Goal: Task Accomplishment & Management: Manage account settings

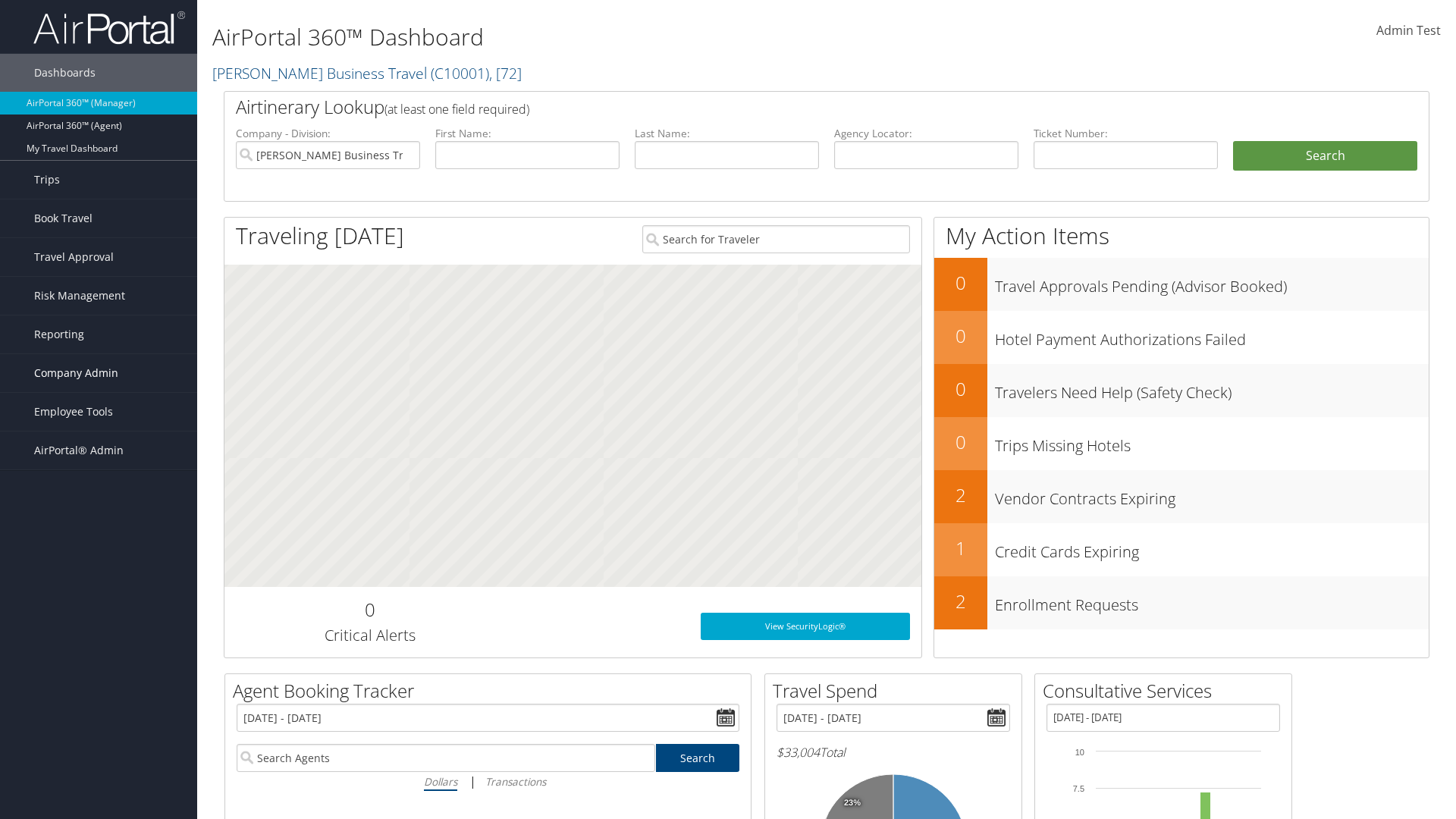
click at [98, 373] on span "Company Admin" at bounding box center [76, 373] width 84 height 38
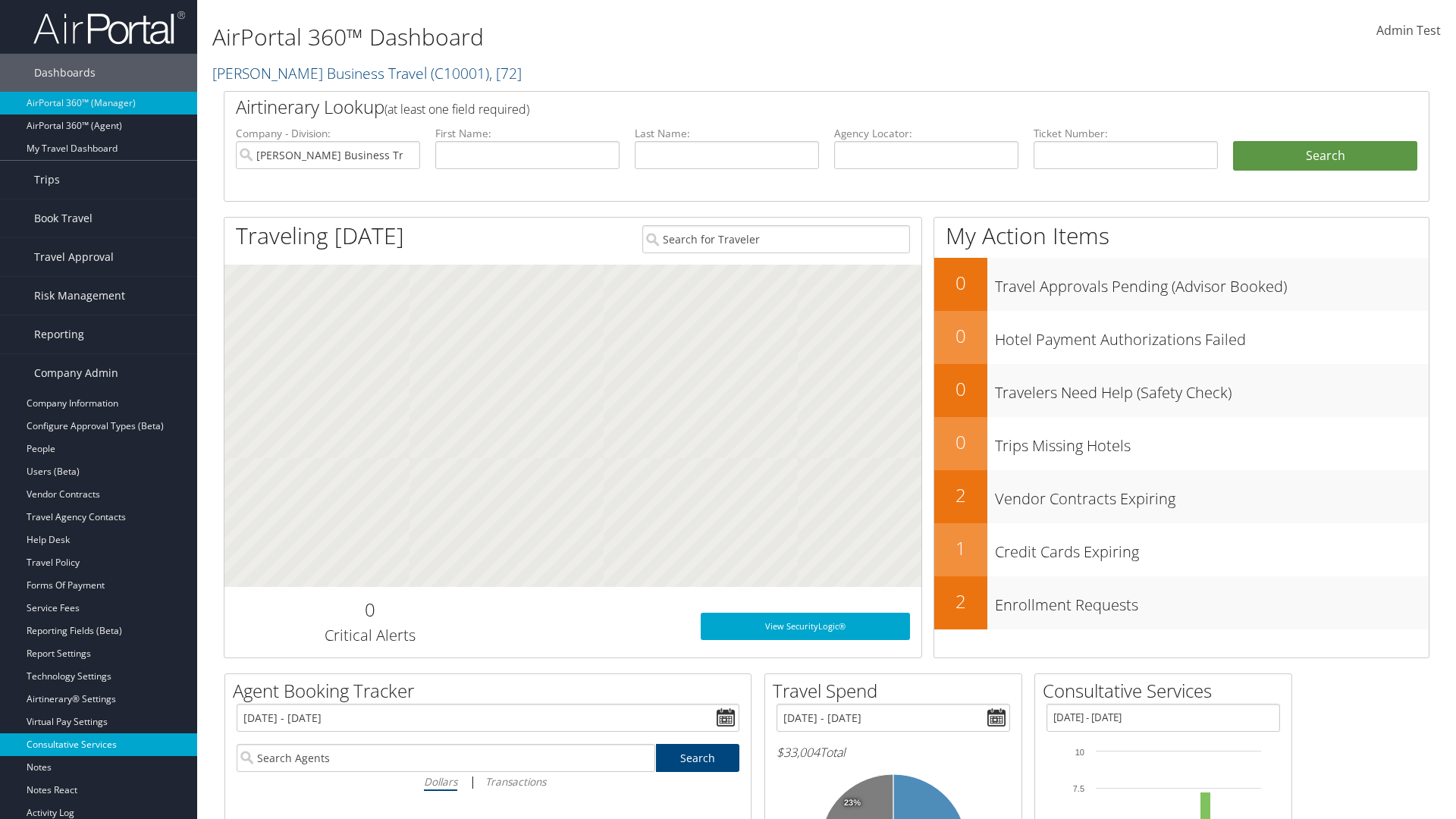
click at [98, 744] on link "Consultative Services" at bounding box center [98, 744] width 197 height 23
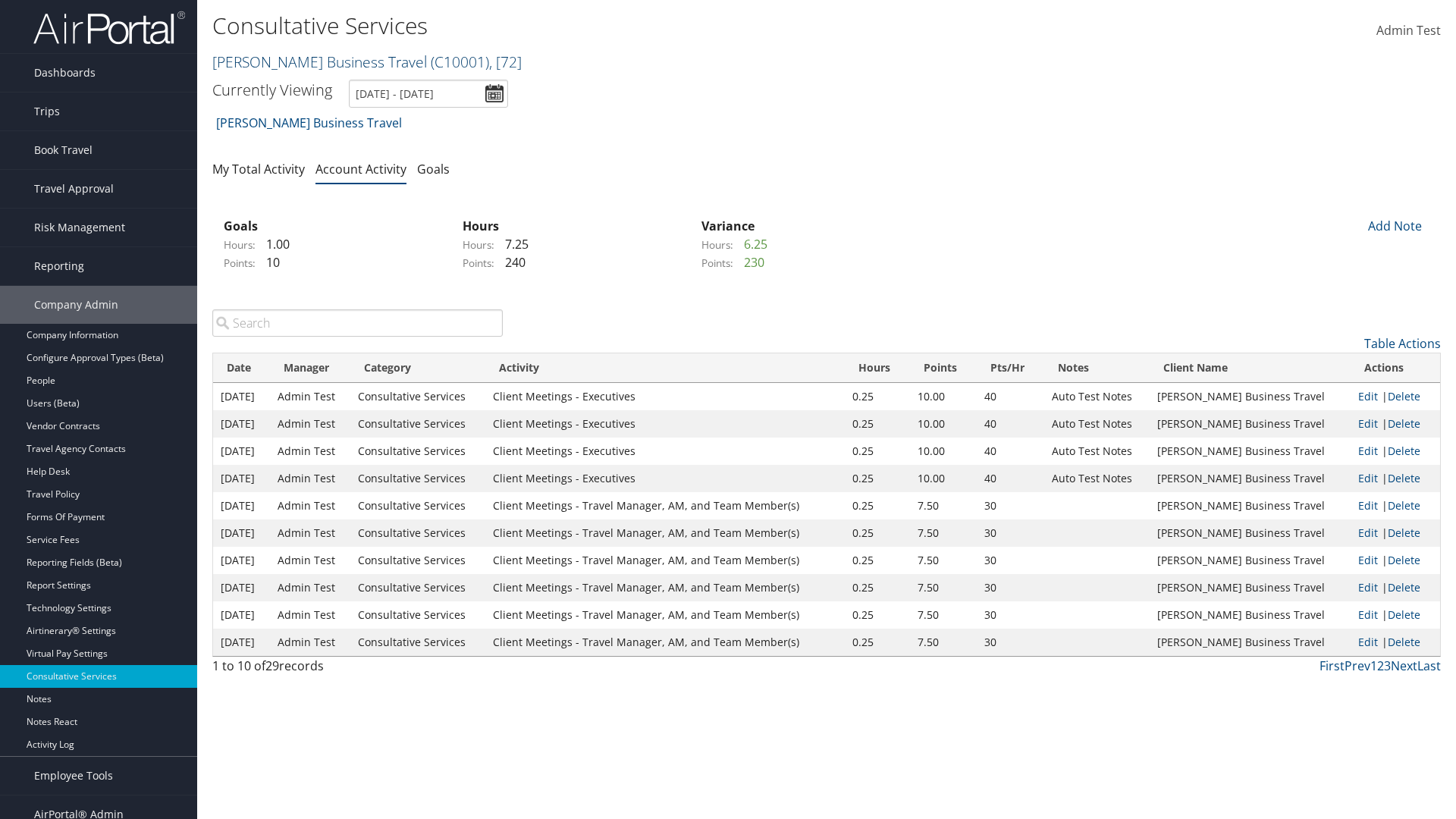
click at [312, 61] on link "[PERSON_NAME] Business Travel ( C10001 ) , [ 72 ]" at bounding box center [367, 61] width 310 height 20
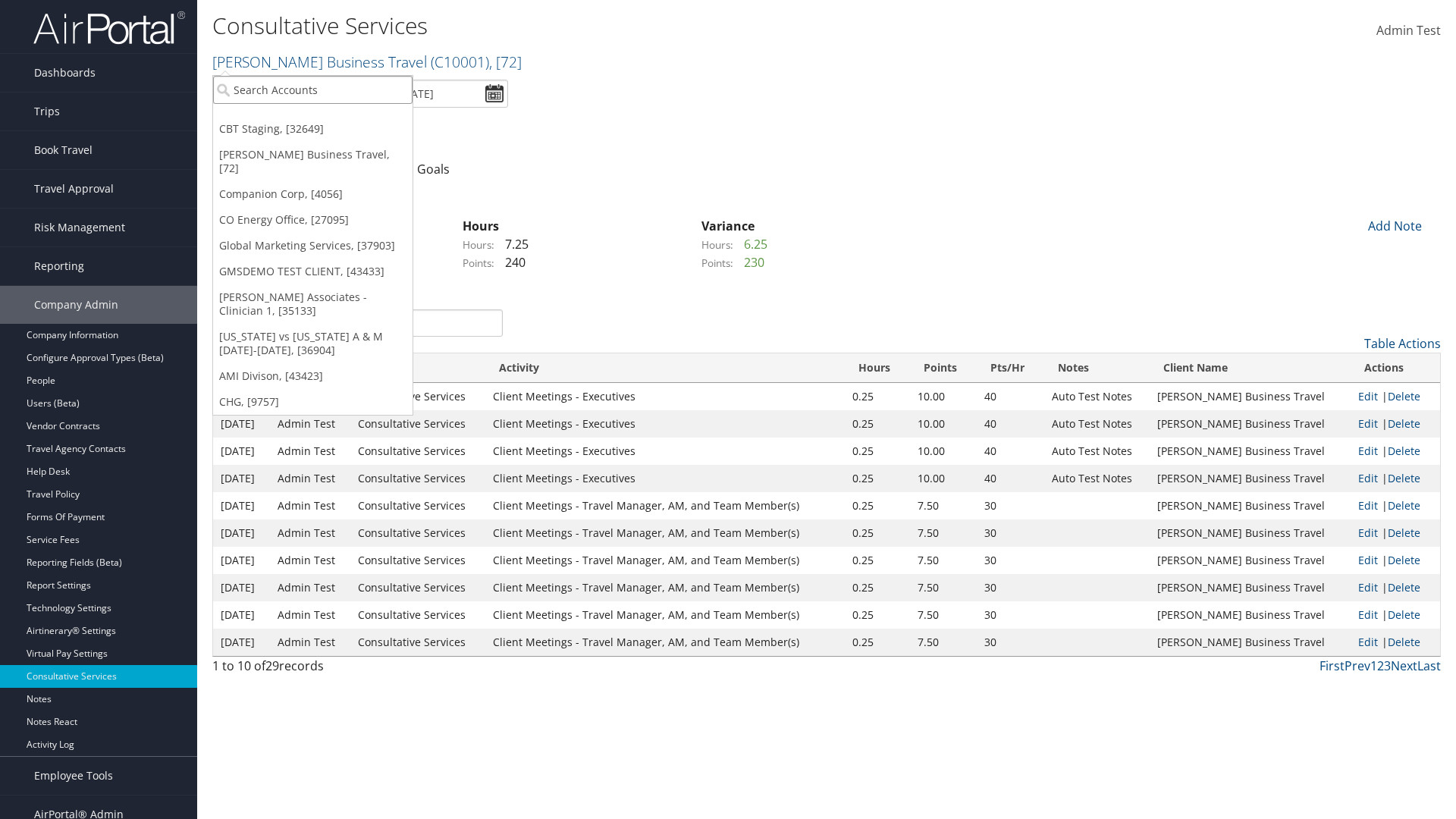
click at [312, 89] on input "search" at bounding box center [312, 90] width 199 height 28
type input "CBTSTG"
click at [312, 117] on div "CBT Staging (CBTSTG), [32649]" at bounding box center [313, 117] width 216 height 14
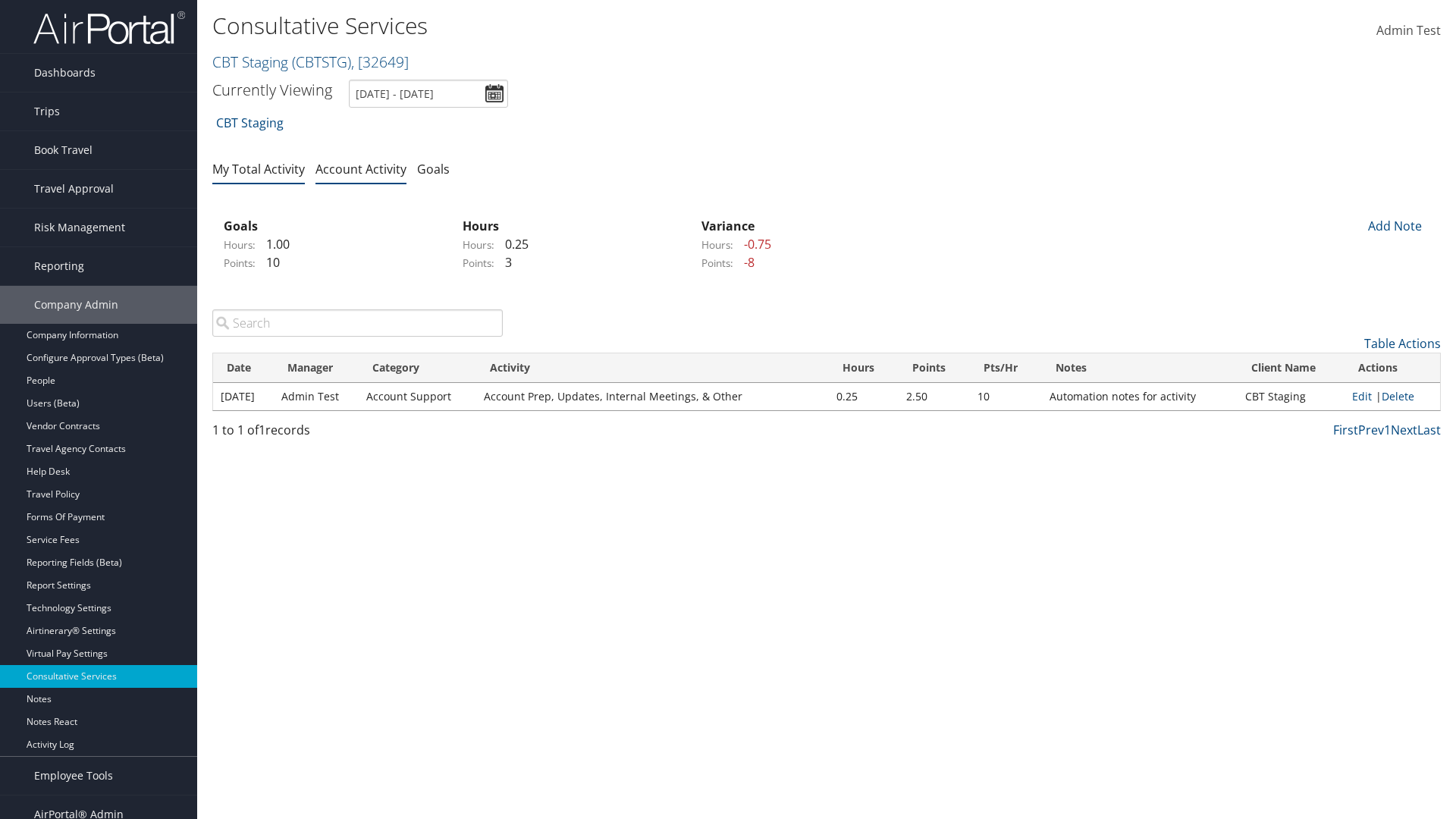
click at [259, 169] on link "My Total Activity" at bounding box center [258, 169] width 93 height 16
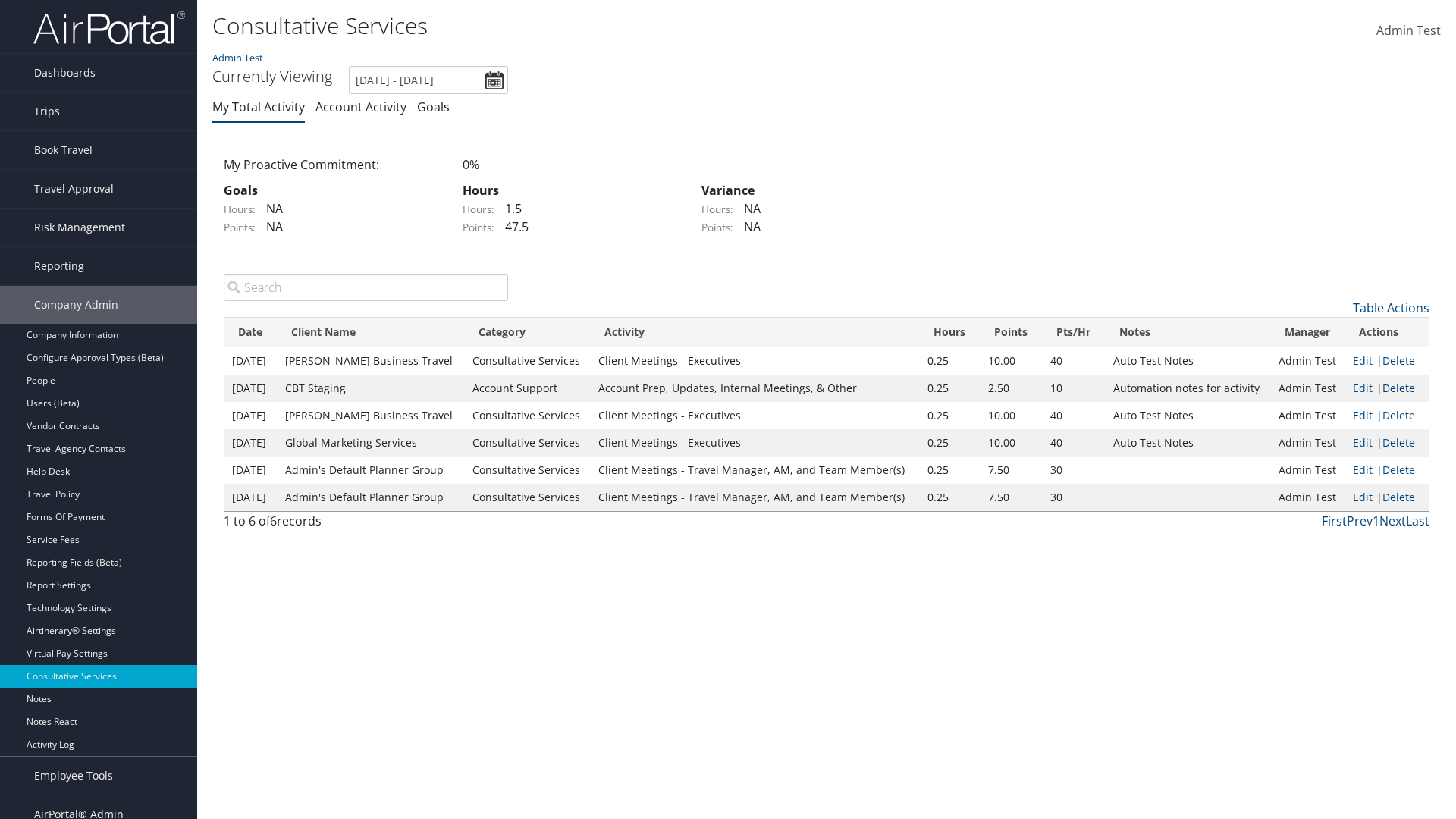
click at [1399, 387] on link "Delete" at bounding box center [1399, 388] width 33 height 15
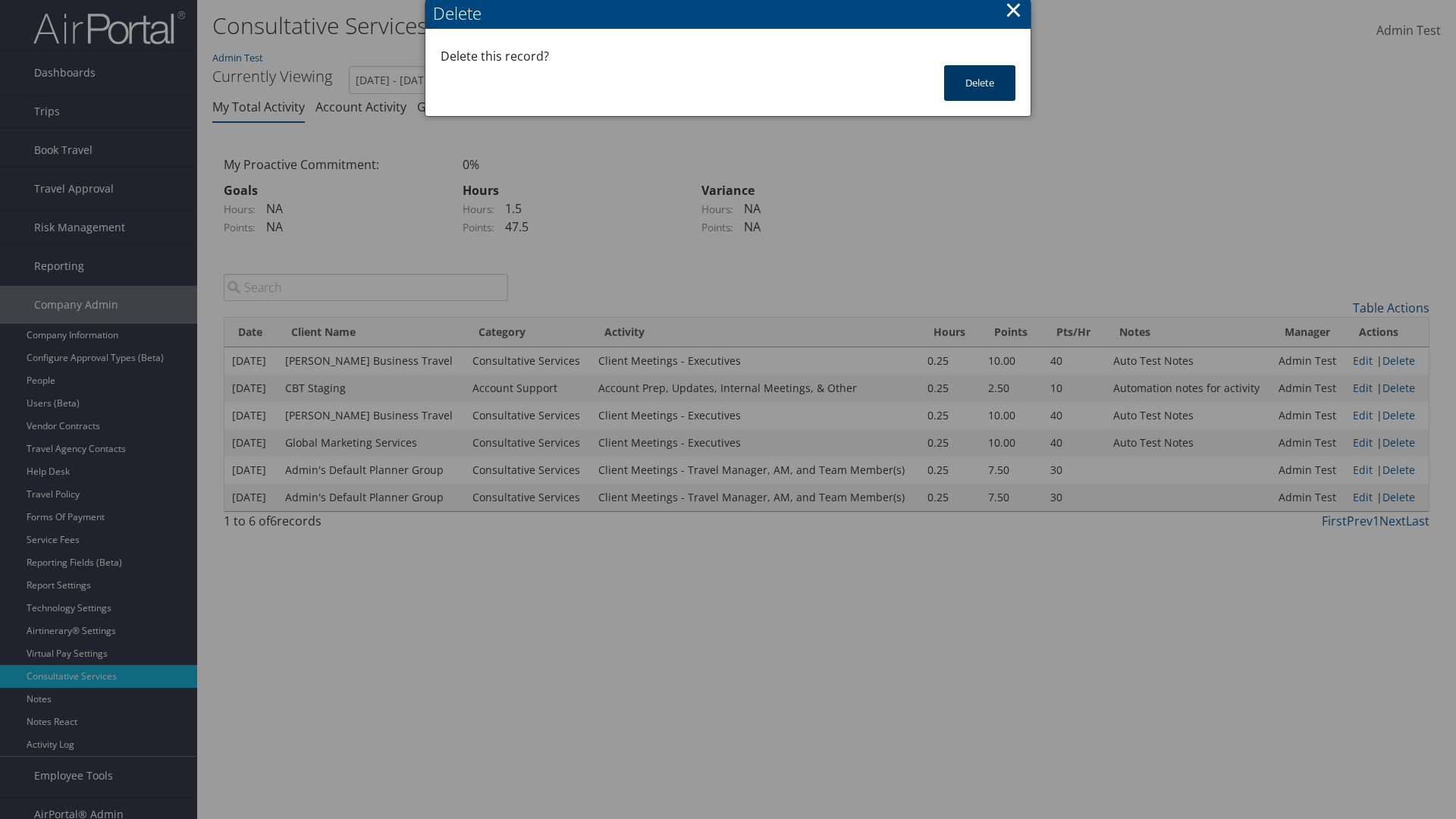
click at [980, 83] on button "Delete" at bounding box center [980, 84] width 71 height 36
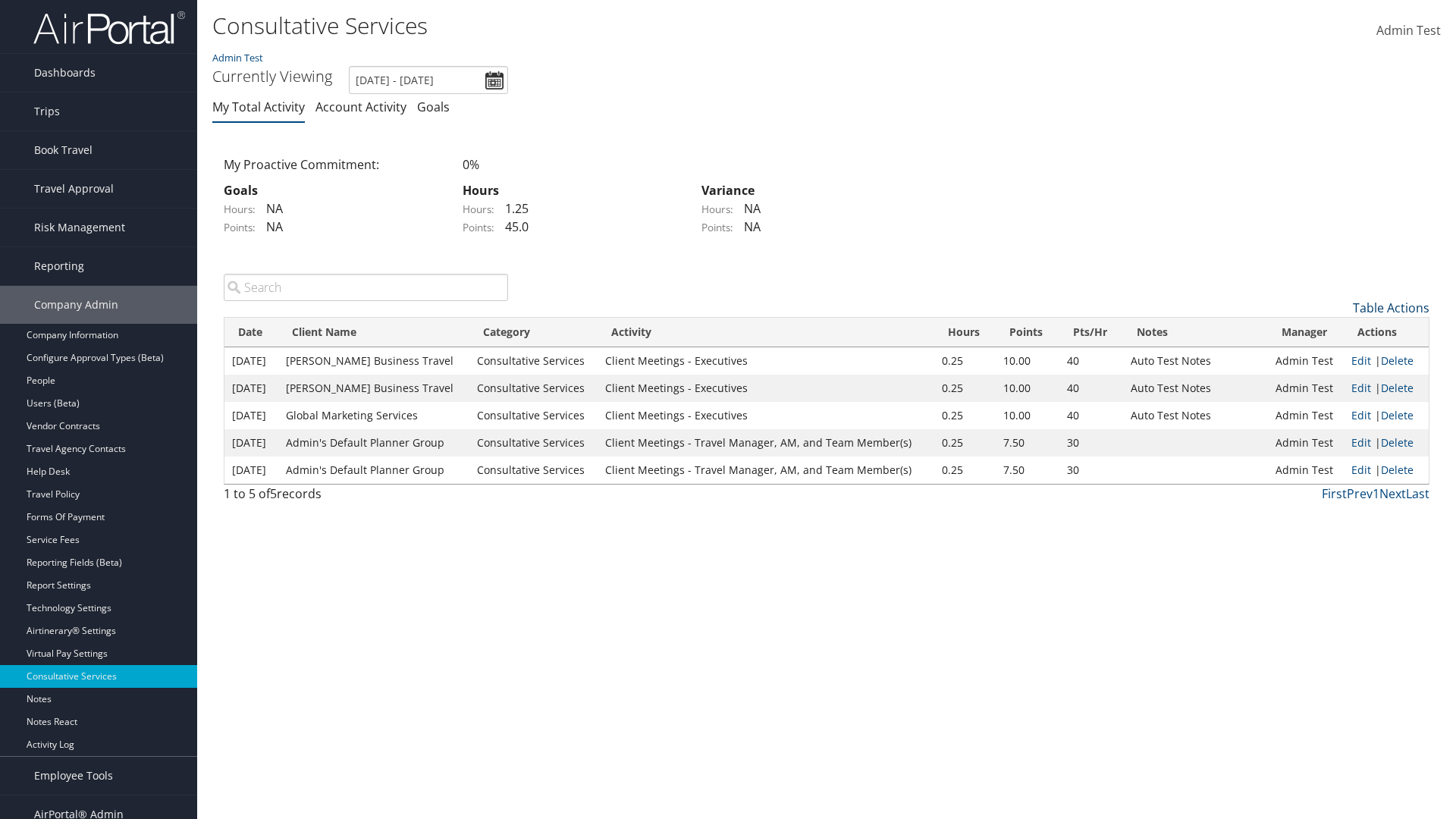
click at [1391, 307] on link "Table Actions" at bounding box center [1390, 308] width 76 height 16
click at [1329, 331] on link "New Record" at bounding box center [1329, 331] width 199 height 25
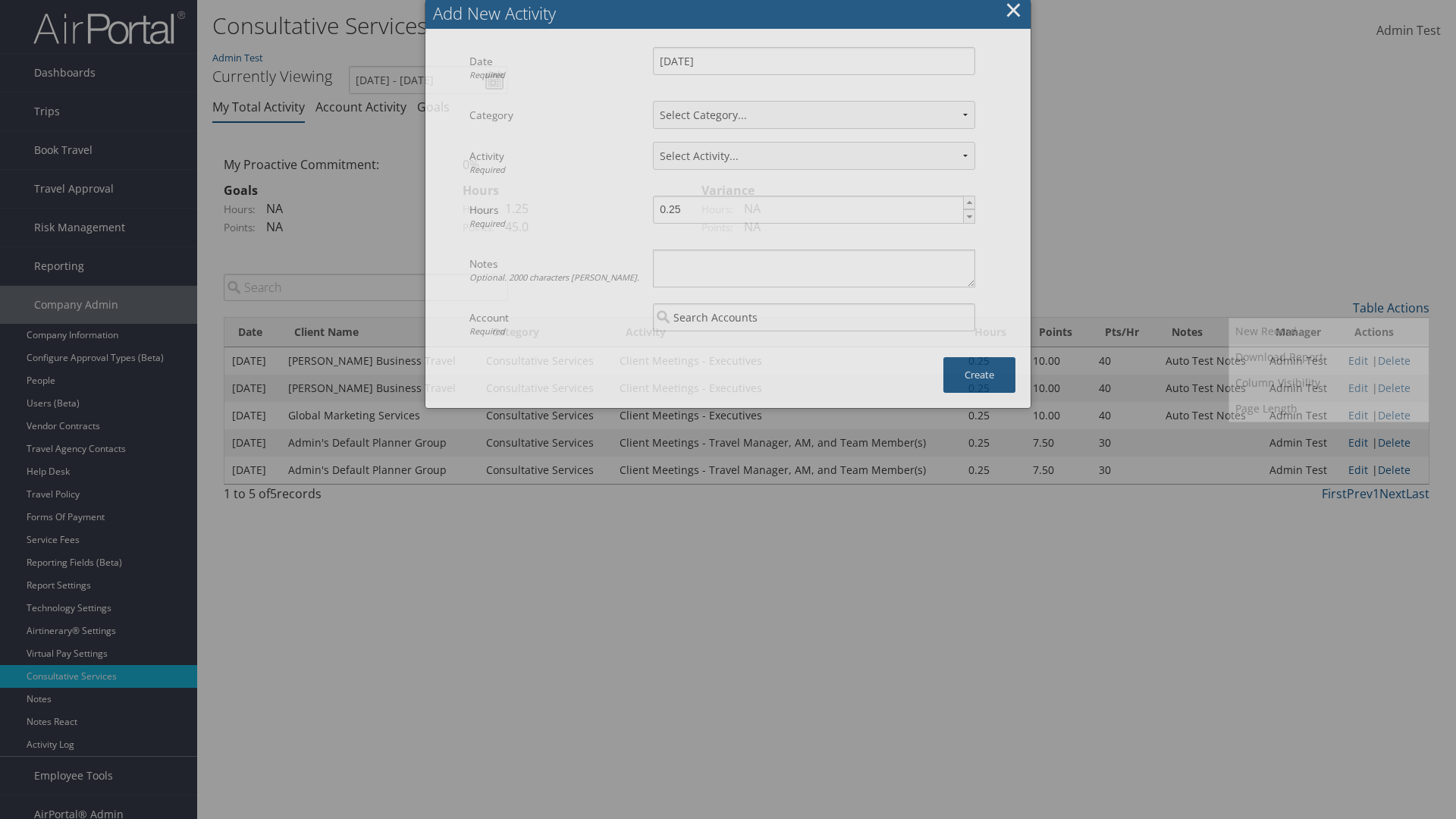
select select "1"
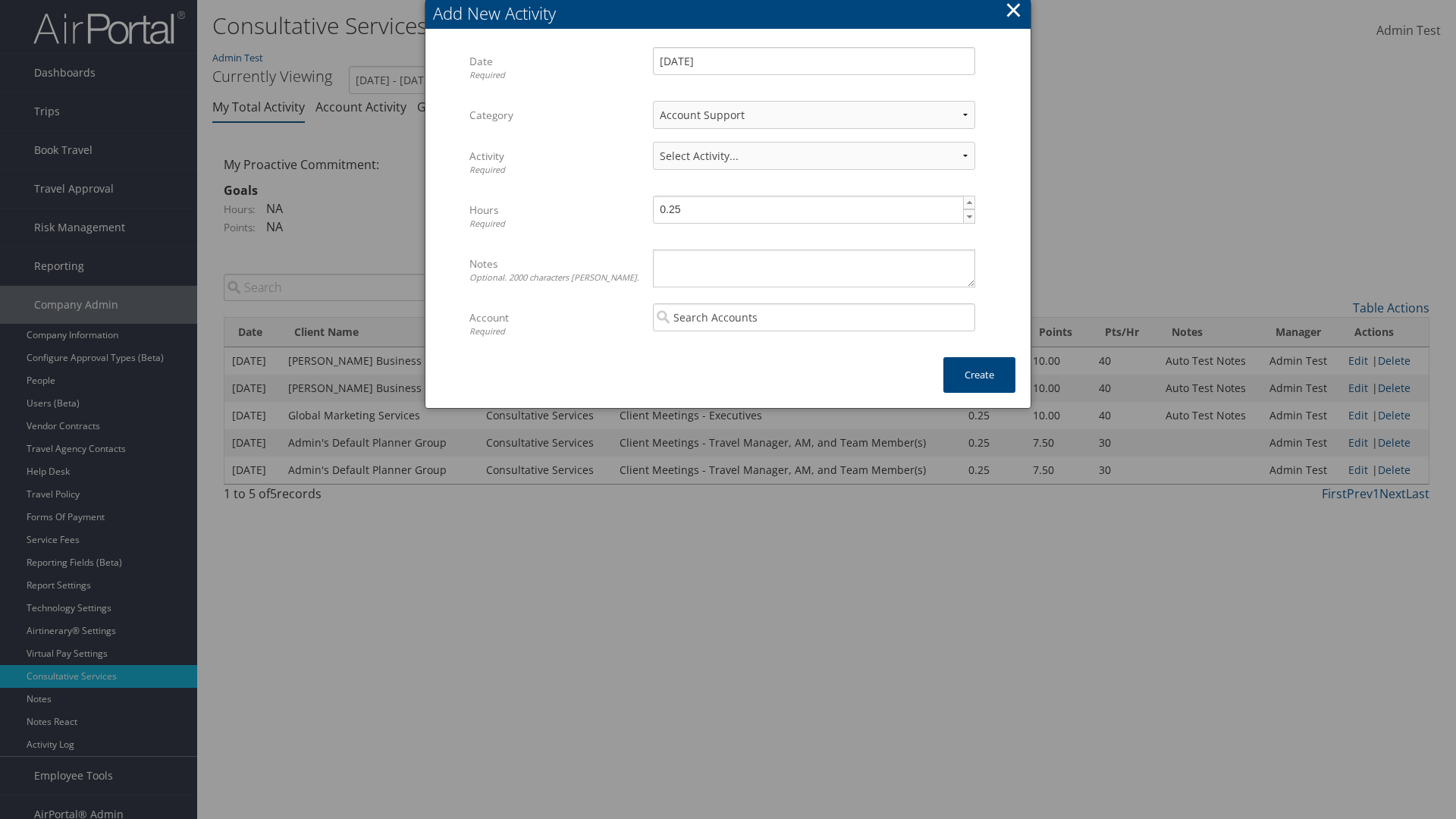
select select "227-1"
click at [814, 268] on textarea "Notes Optional. 2000 characters max." at bounding box center [814, 269] width 322 height 38
type textarea "Automation notes for activity"
click at [814, 317] on input "search" at bounding box center [814, 317] width 322 height 28
click at [814, 346] on div "CBT Staging (CBTSTG)" at bounding box center [814, 346] width 316 height 16
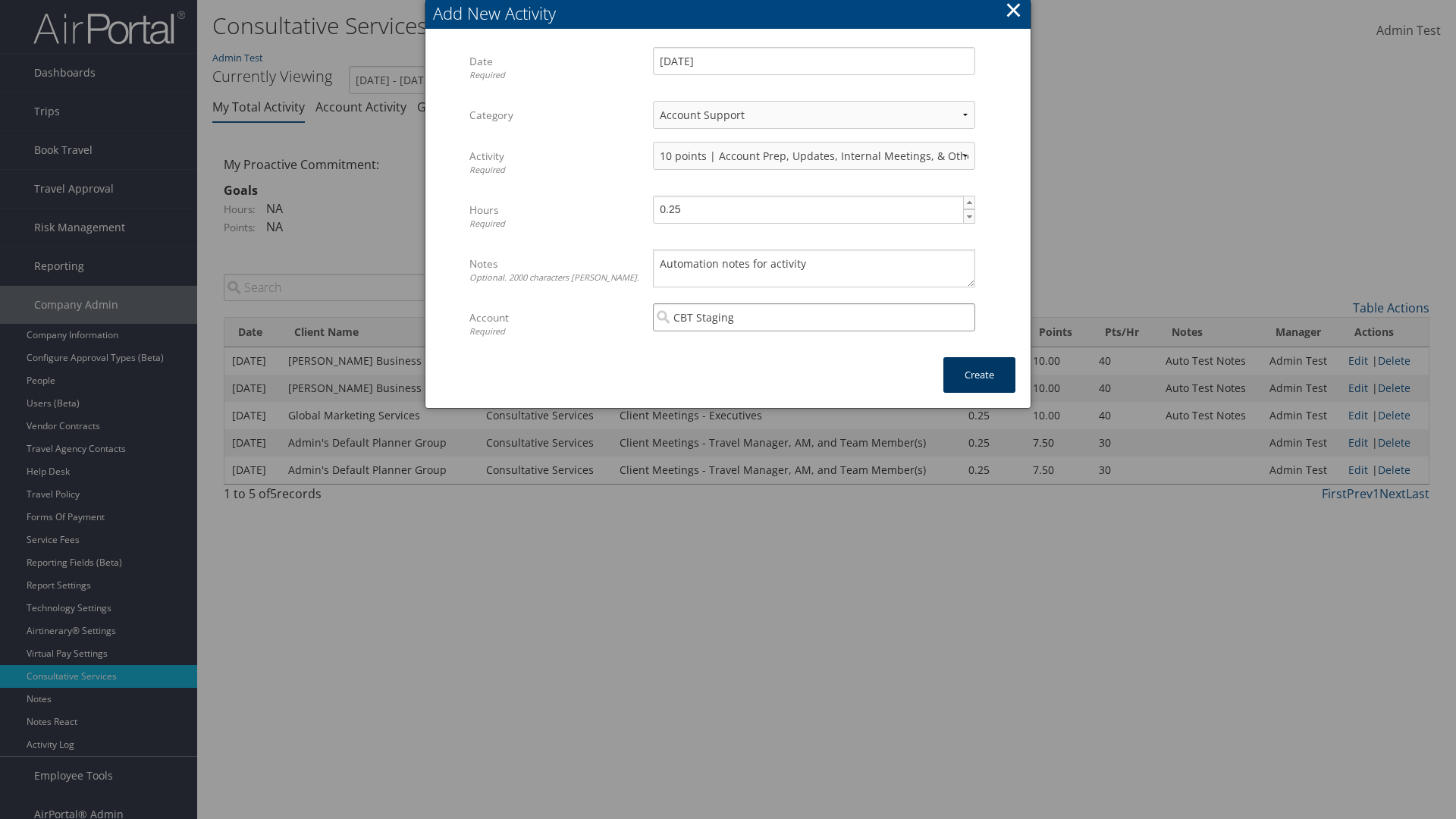
type input "CBT Staging"
click at [979, 374] on button "Create" at bounding box center [980, 375] width 72 height 36
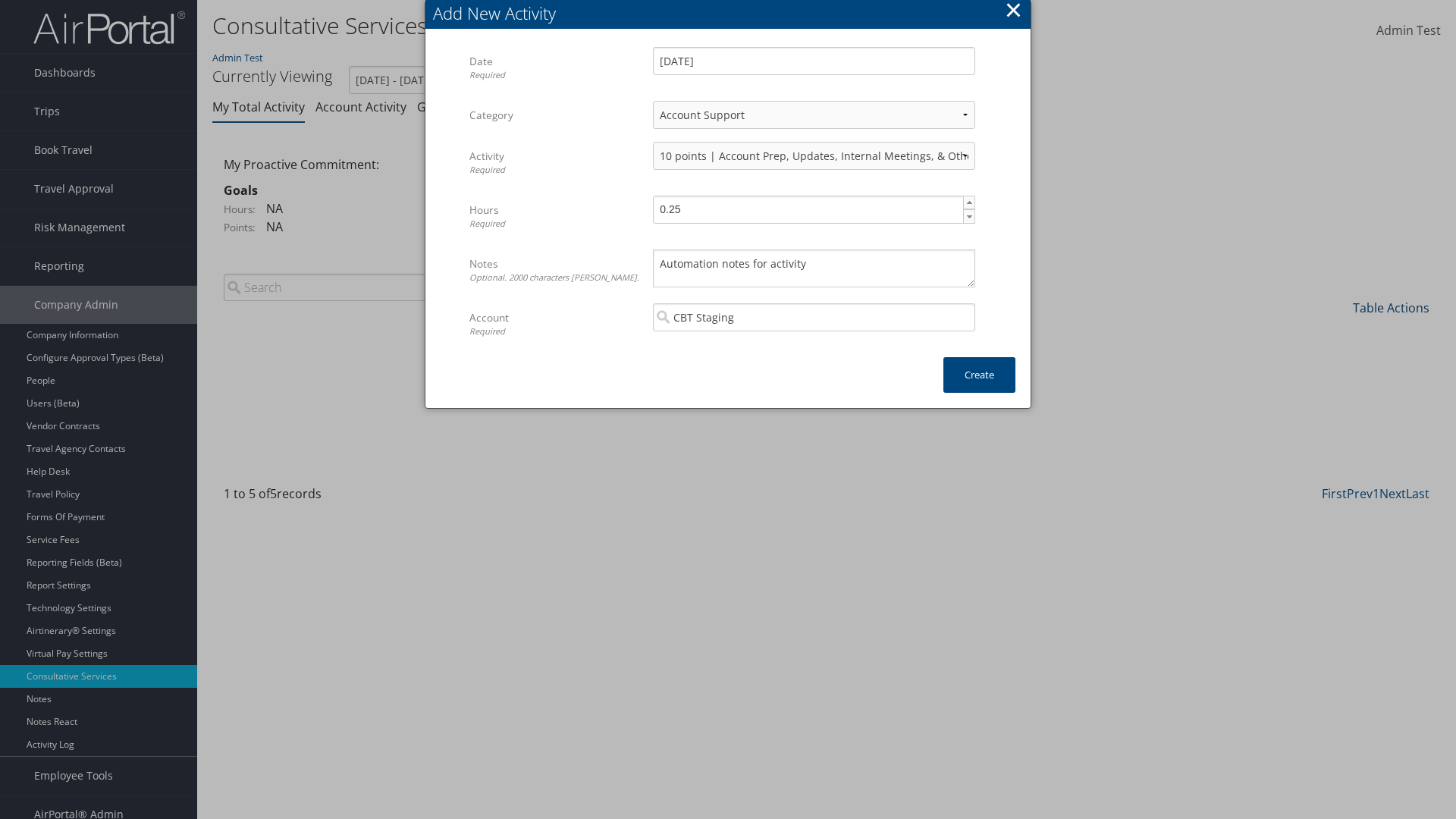
click at [1391, 307] on link "Table Actions" at bounding box center [1390, 308] width 76 height 16
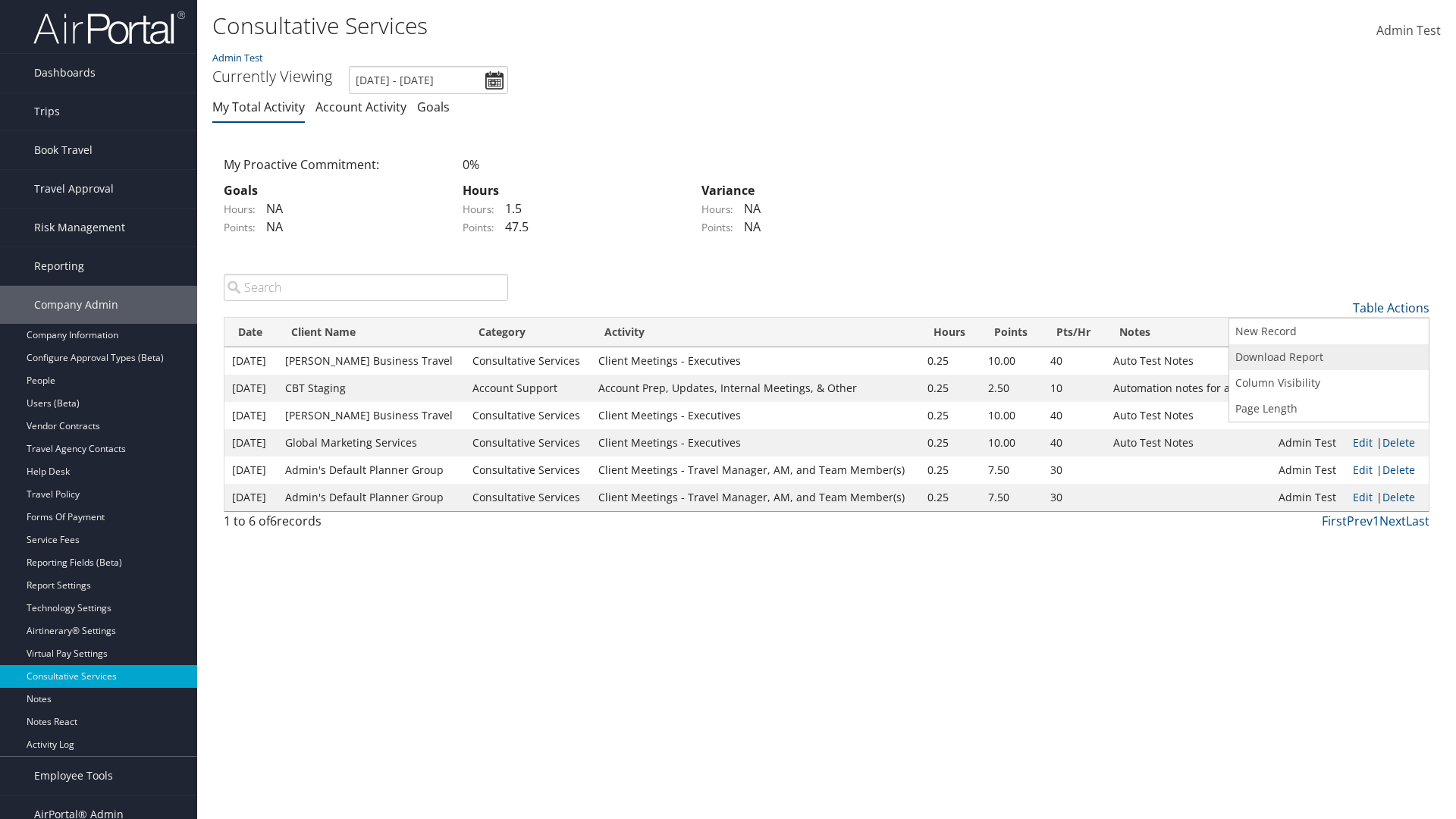
click at [1329, 356] on link "Download Report" at bounding box center [1329, 356] width 199 height 25
click at [1391, 307] on link "Table Actions" at bounding box center [1390, 308] width 76 height 16
click at [1329, 382] on link "Column Visibility" at bounding box center [1329, 382] width 199 height 25
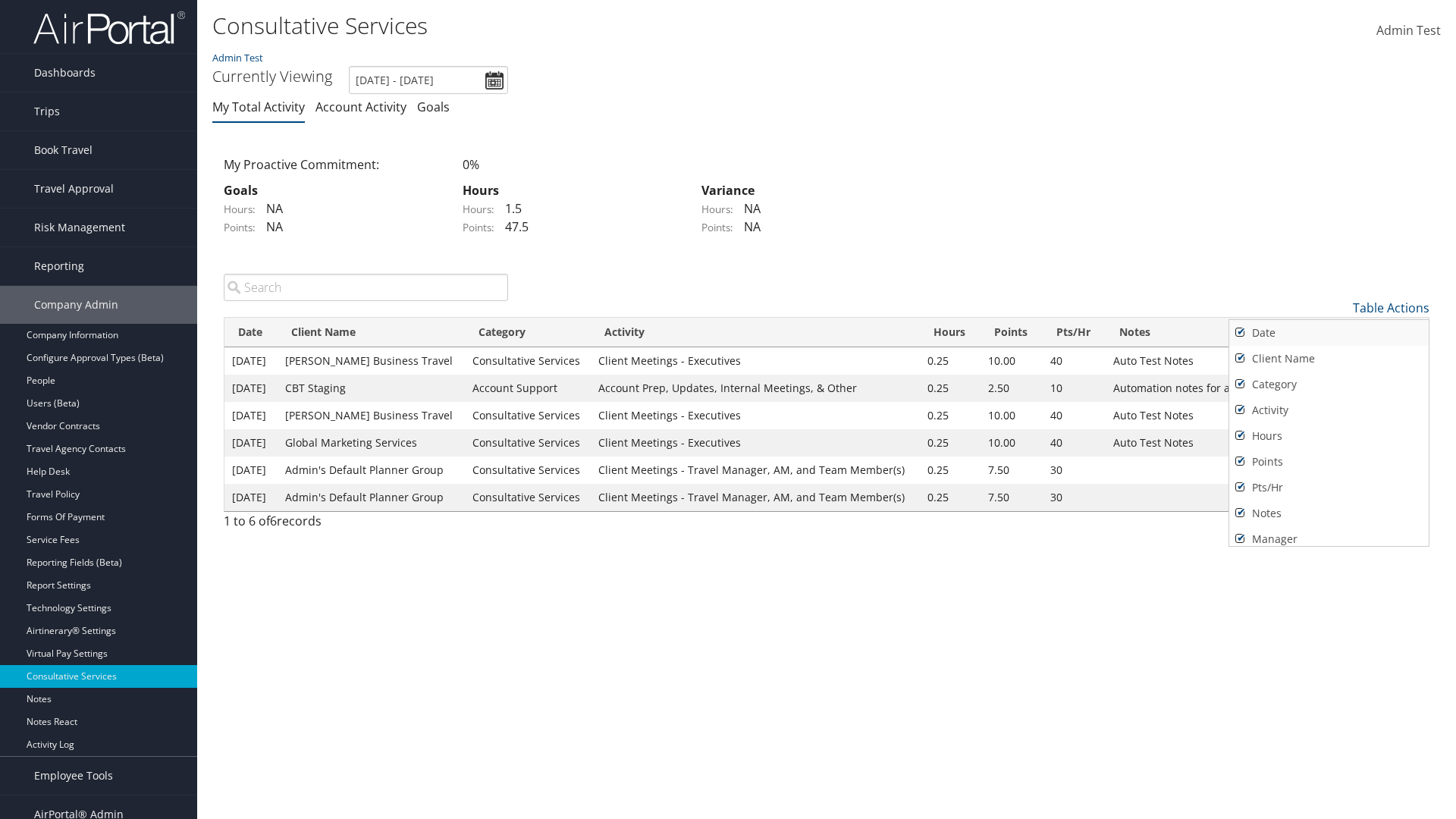
click at [1329, 332] on link "Date" at bounding box center [1329, 333] width 199 height 25
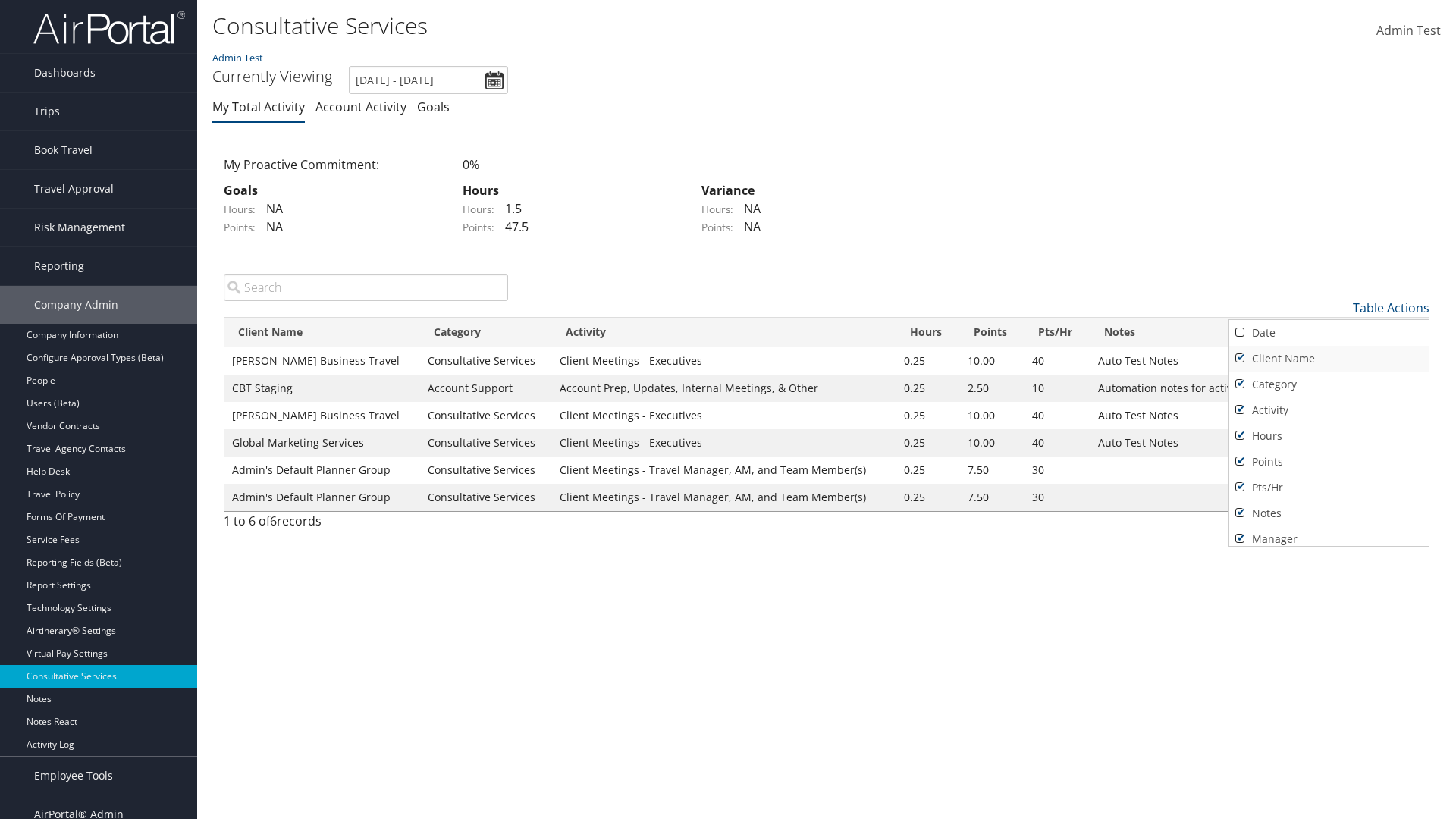
click at [1329, 358] on link "Client Name" at bounding box center [1329, 358] width 199 height 25
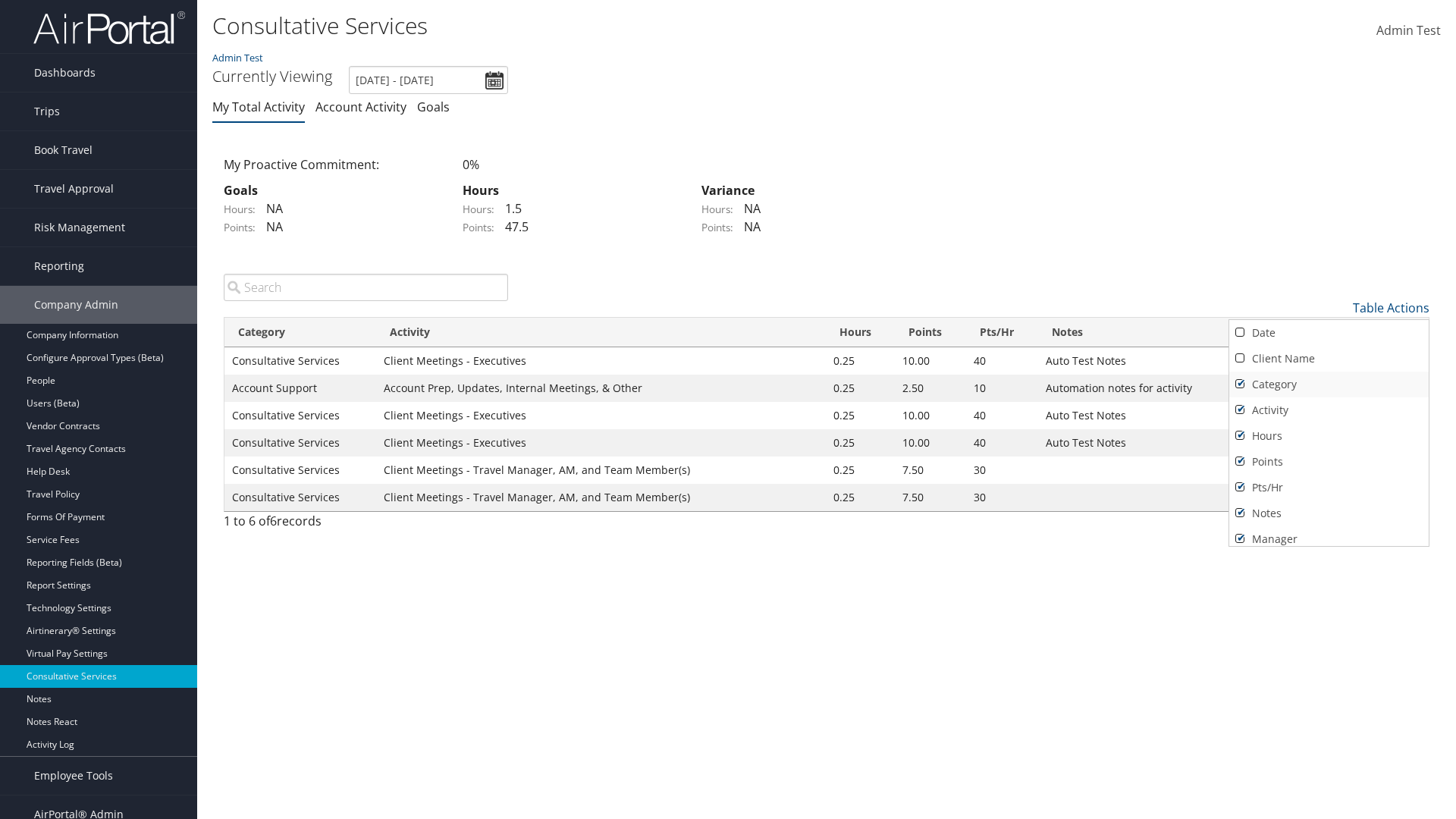
click at [1329, 383] on link "Category" at bounding box center [1329, 384] width 199 height 25
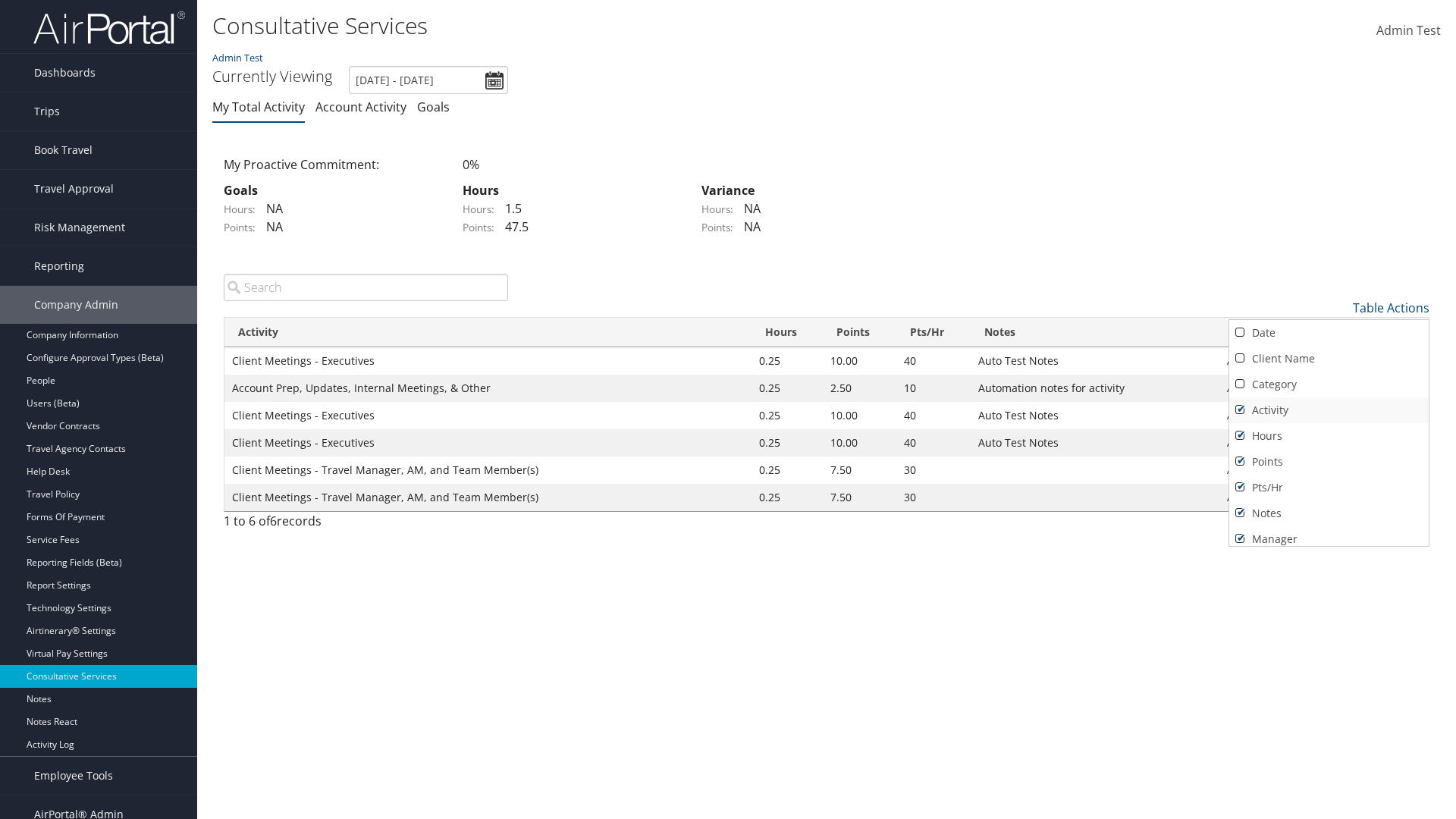
click at [1329, 410] on link "Activity" at bounding box center [1329, 410] width 199 height 25
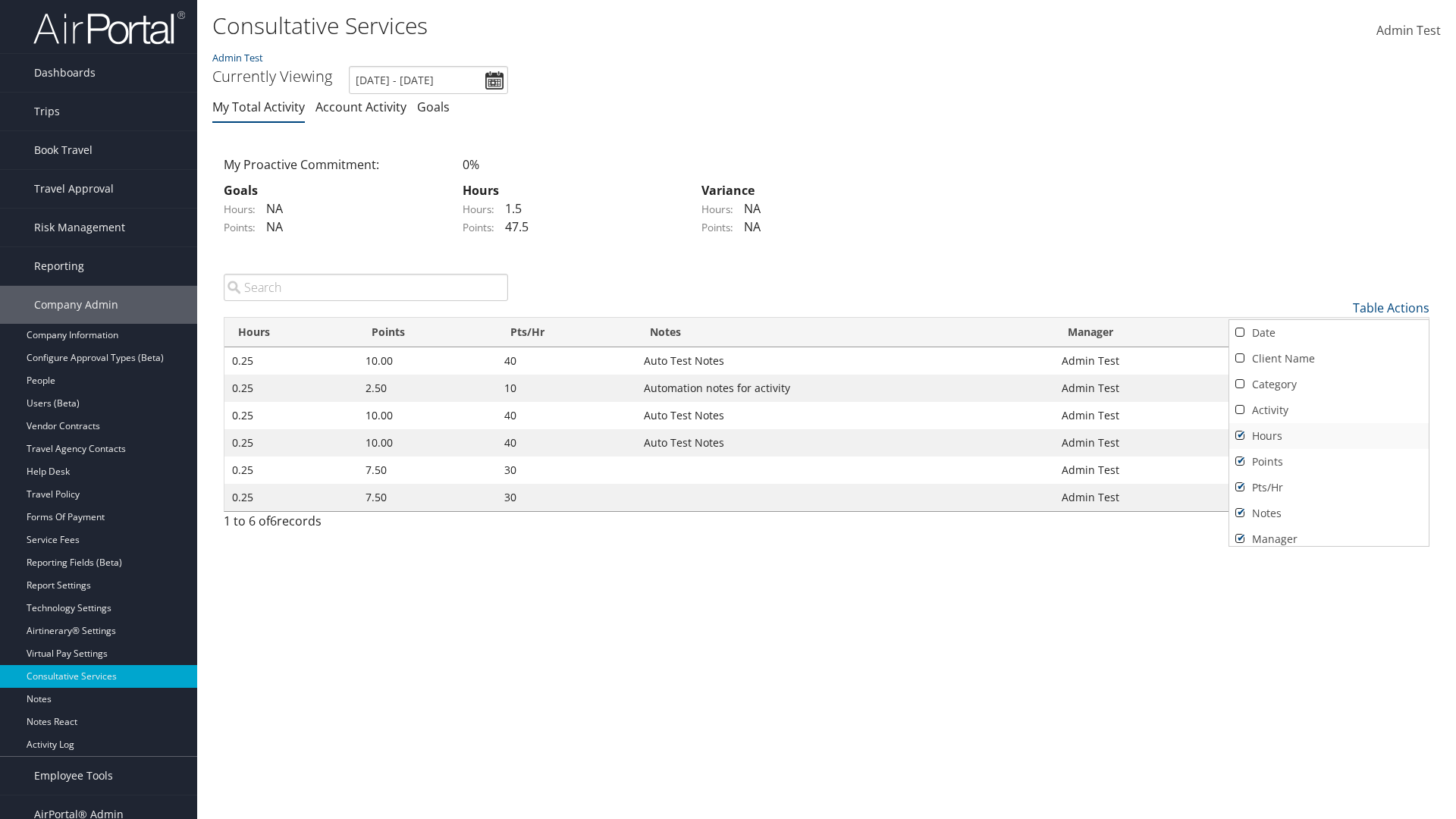
click at [1329, 435] on link "Hours" at bounding box center [1329, 436] width 199 height 25
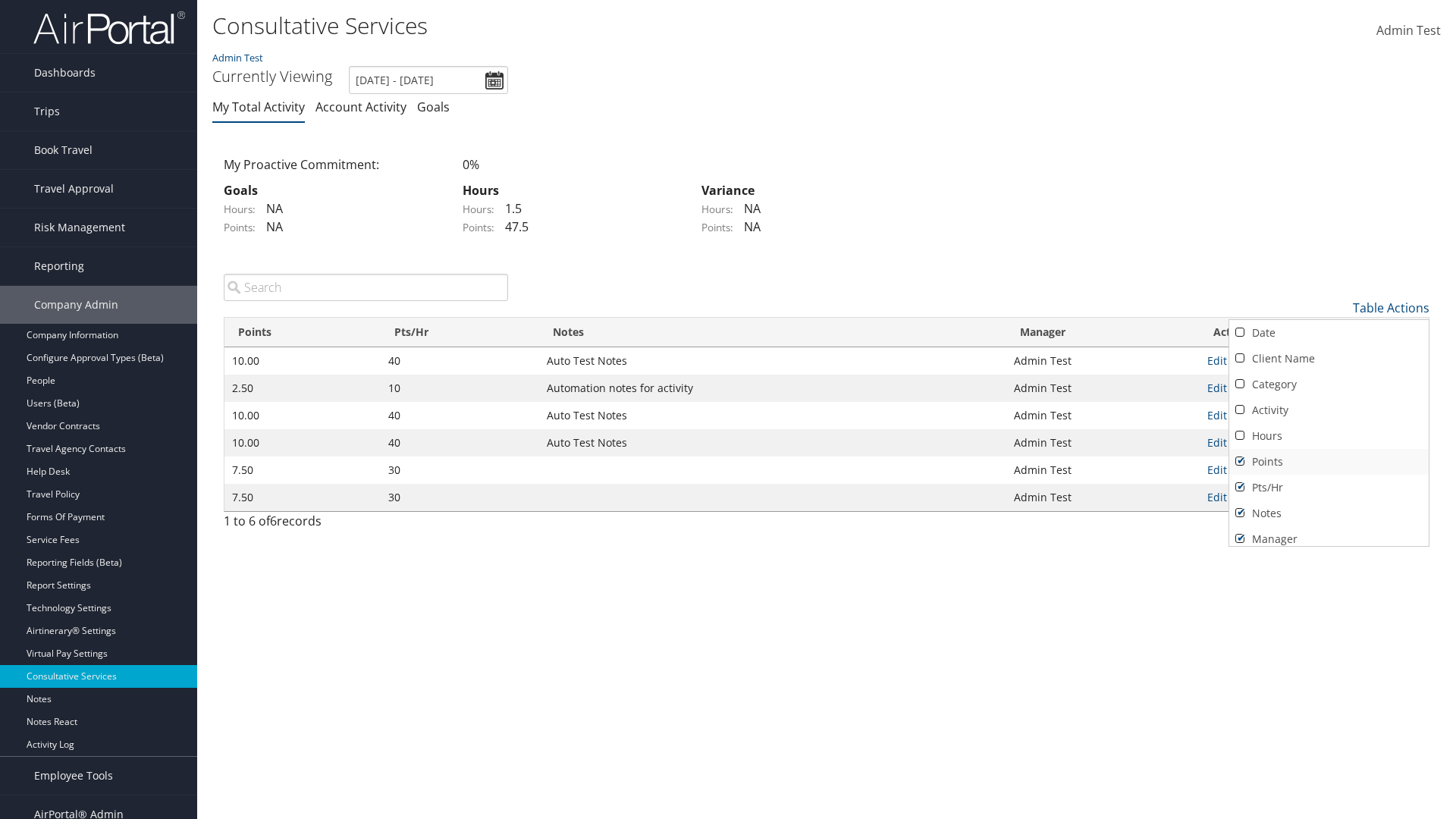
click at [1329, 461] on link "Points" at bounding box center [1329, 461] width 199 height 25
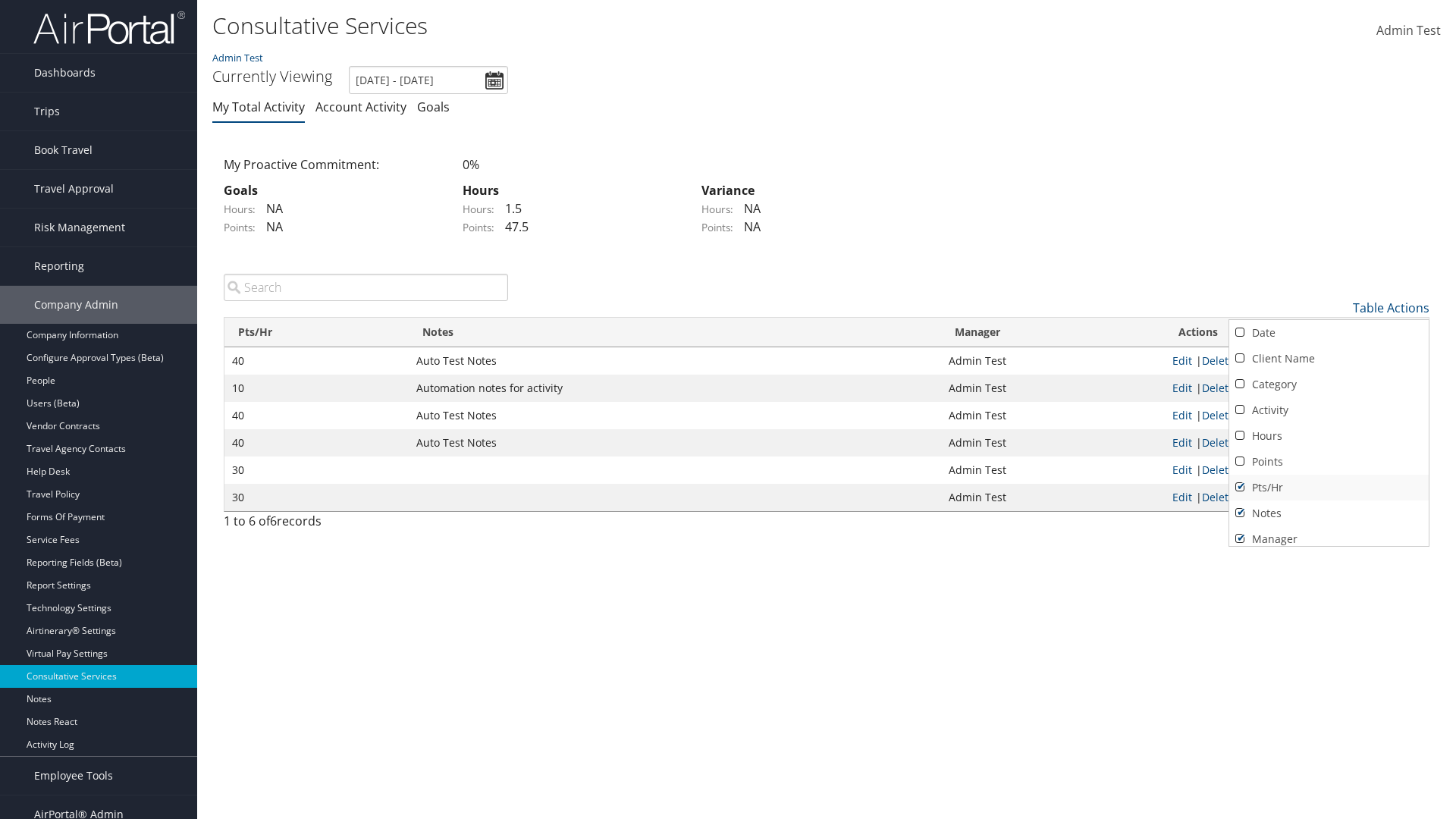
click at [1329, 486] on link "Pts/Hr" at bounding box center [1329, 486] width 199 height 25
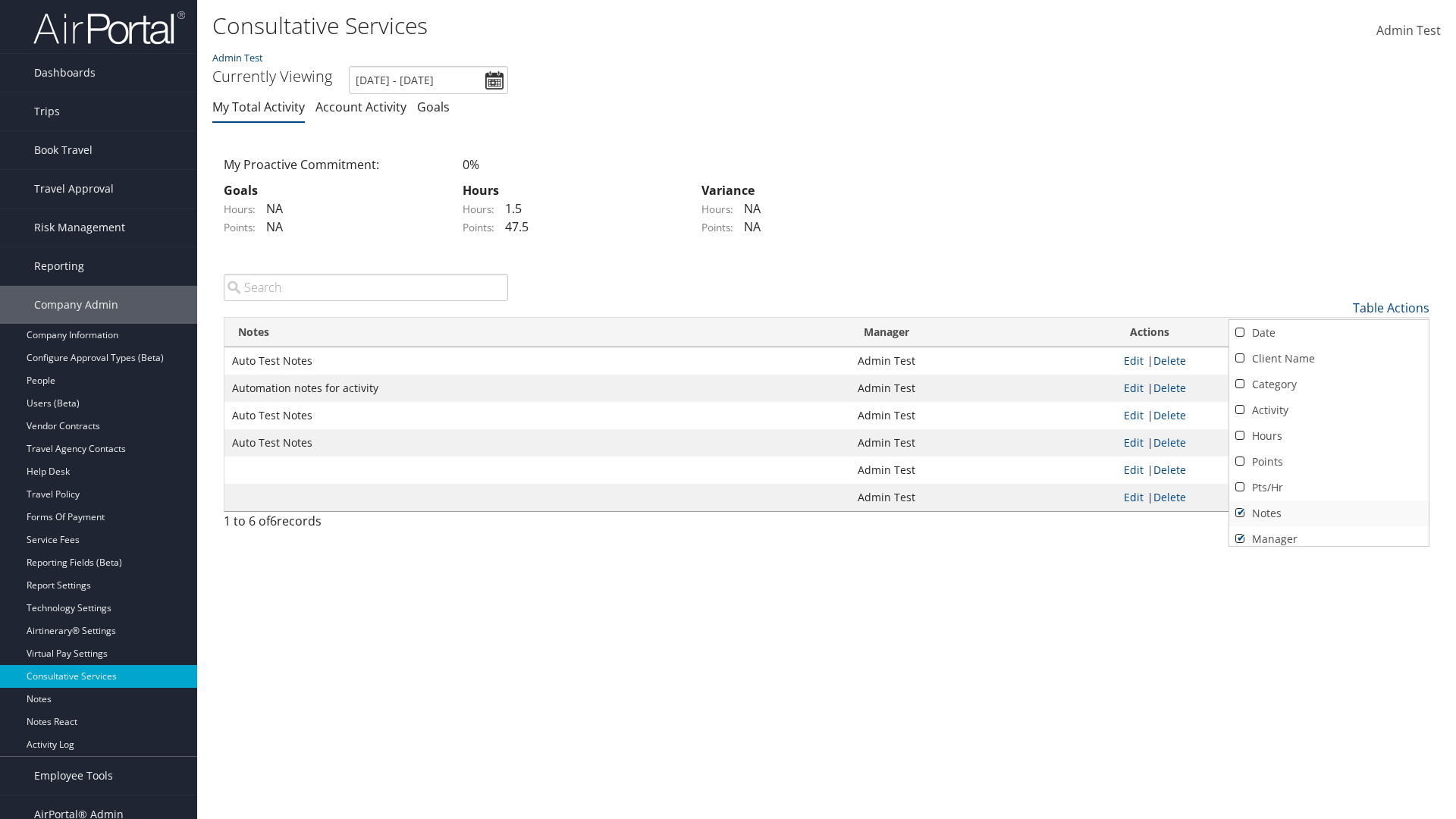
click at [1329, 513] on link "Notes" at bounding box center [1329, 513] width 199 height 25
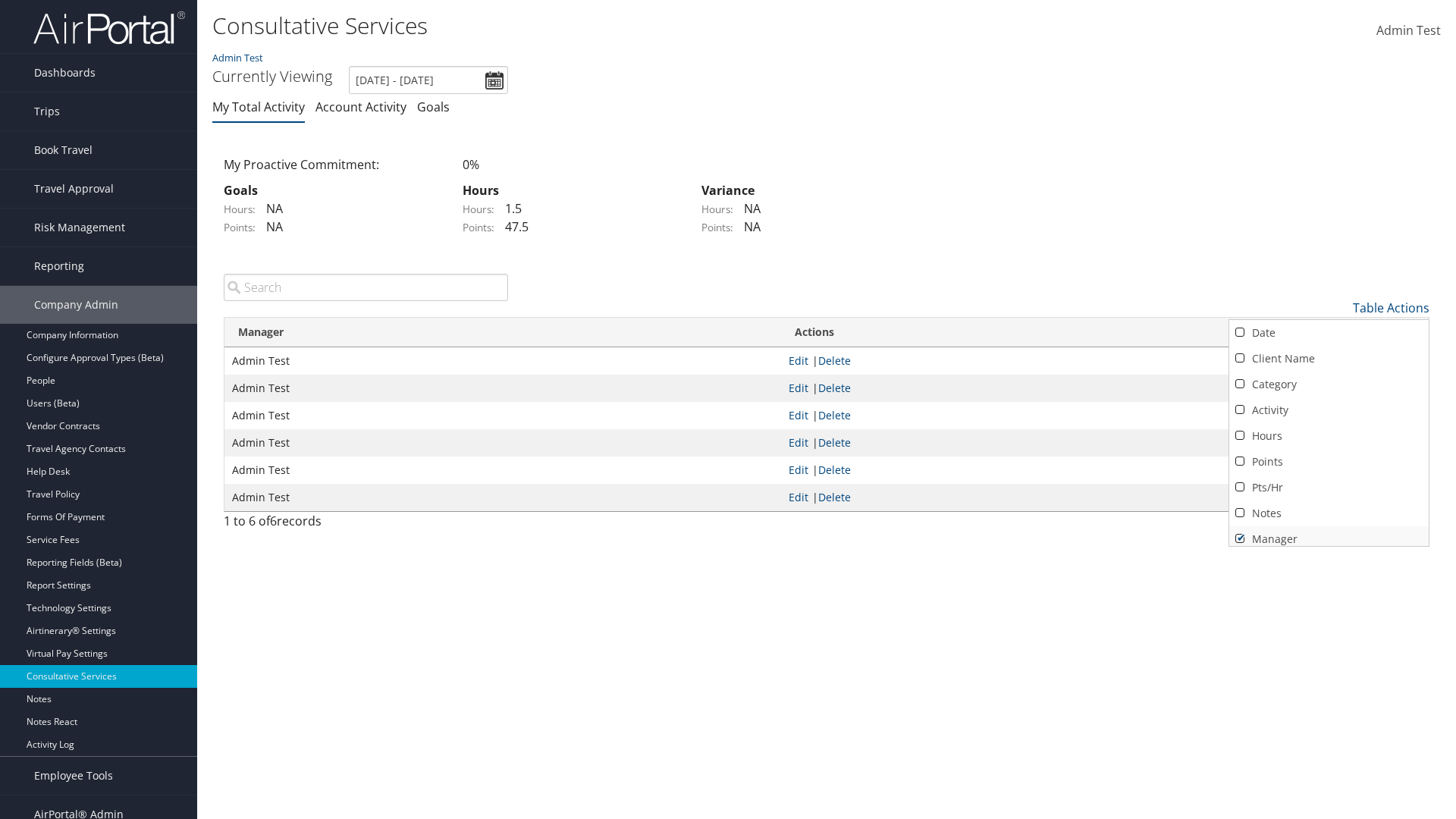
scroll to position [6, 0]
click at [1329, 532] on link "Manager" at bounding box center [1329, 532] width 199 height 25
click at [728, 410] on div at bounding box center [728, 410] width 1456 height 819
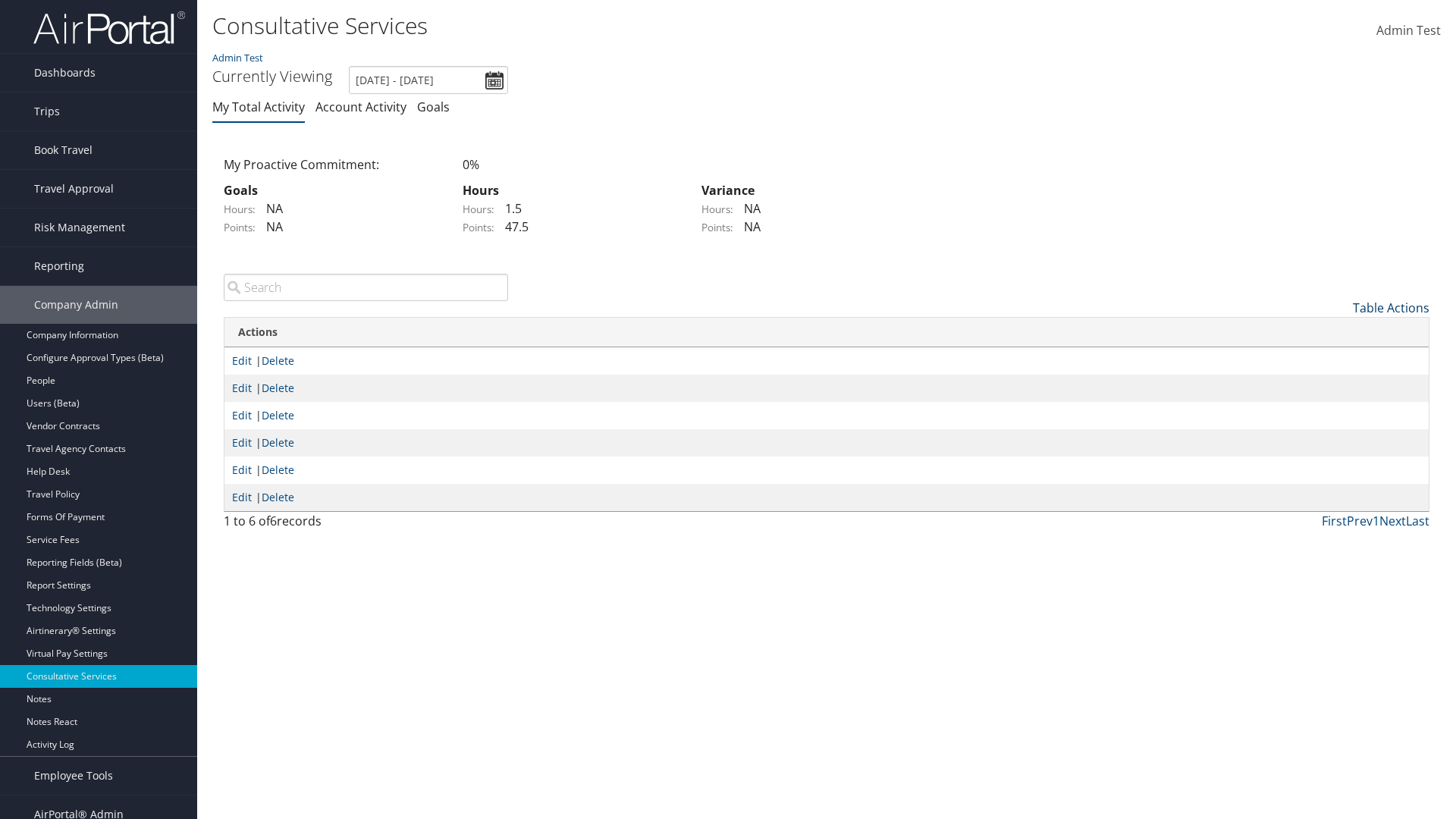
click at [1391, 307] on link "Table Actions" at bounding box center [1390, 308] width 76 height 16
click at [1329, 382] on link "Column Visibility" at bounding box center [1329, 382] width 199 height 25
click at [1329, 332] on link "Date" at bounding box center [1329, 333] width 199 height 25
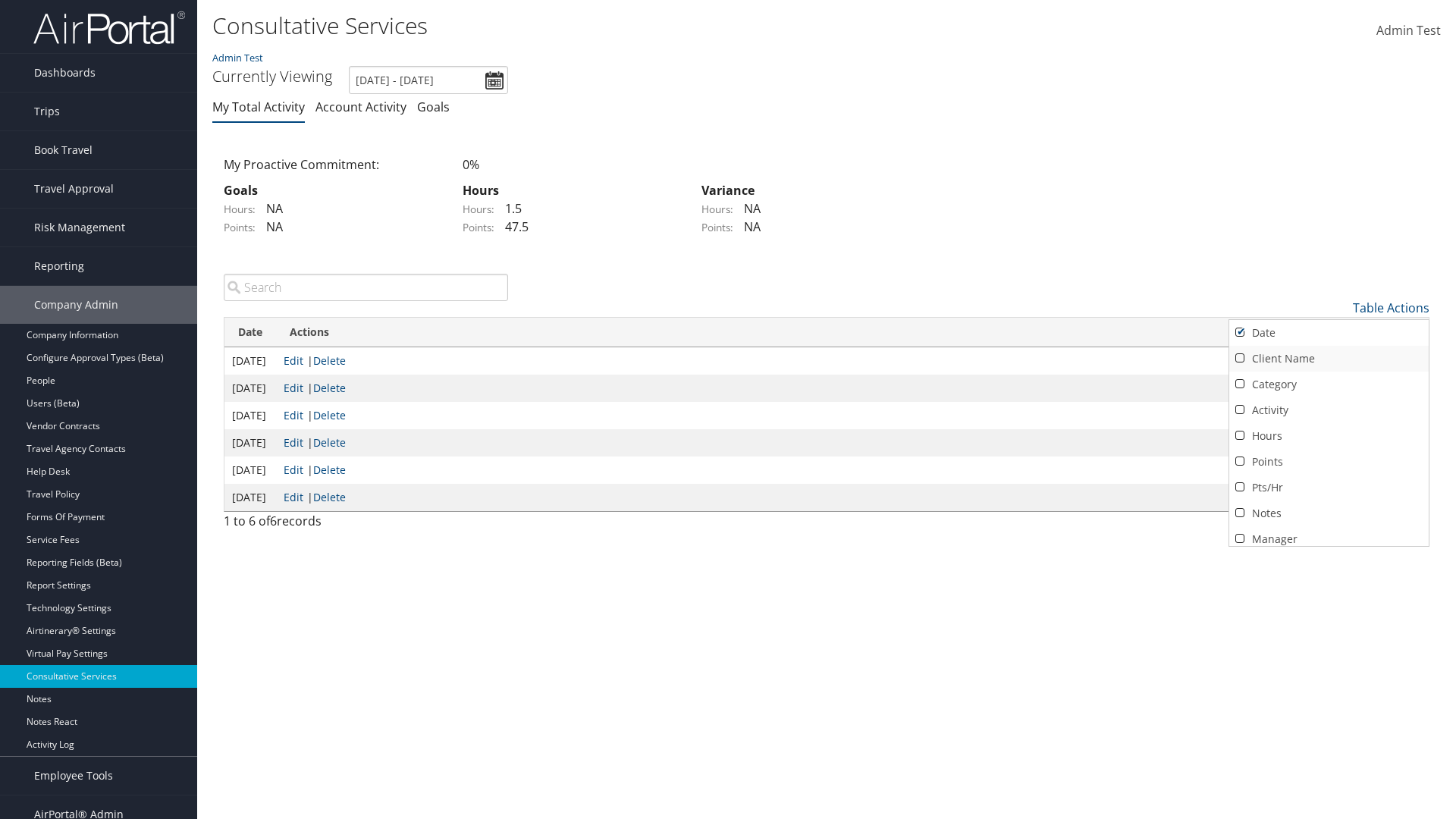
click at [1329, 358] on link "Client Name" at bounding box center [1329, 358] width 199 height 25
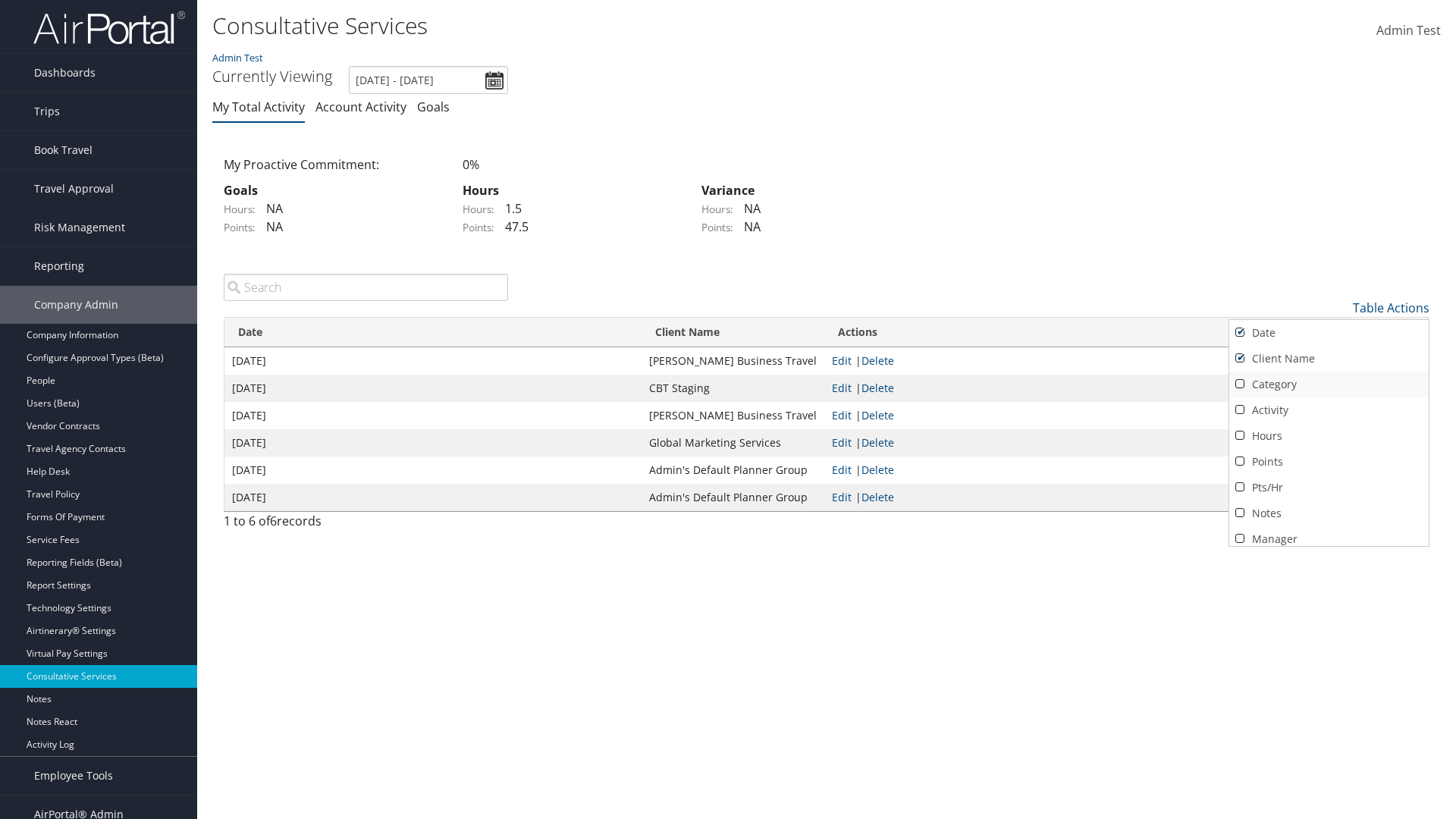
click at [1329, 383] on link "Category" at bounding box center [1329, 384] width 199 height 25
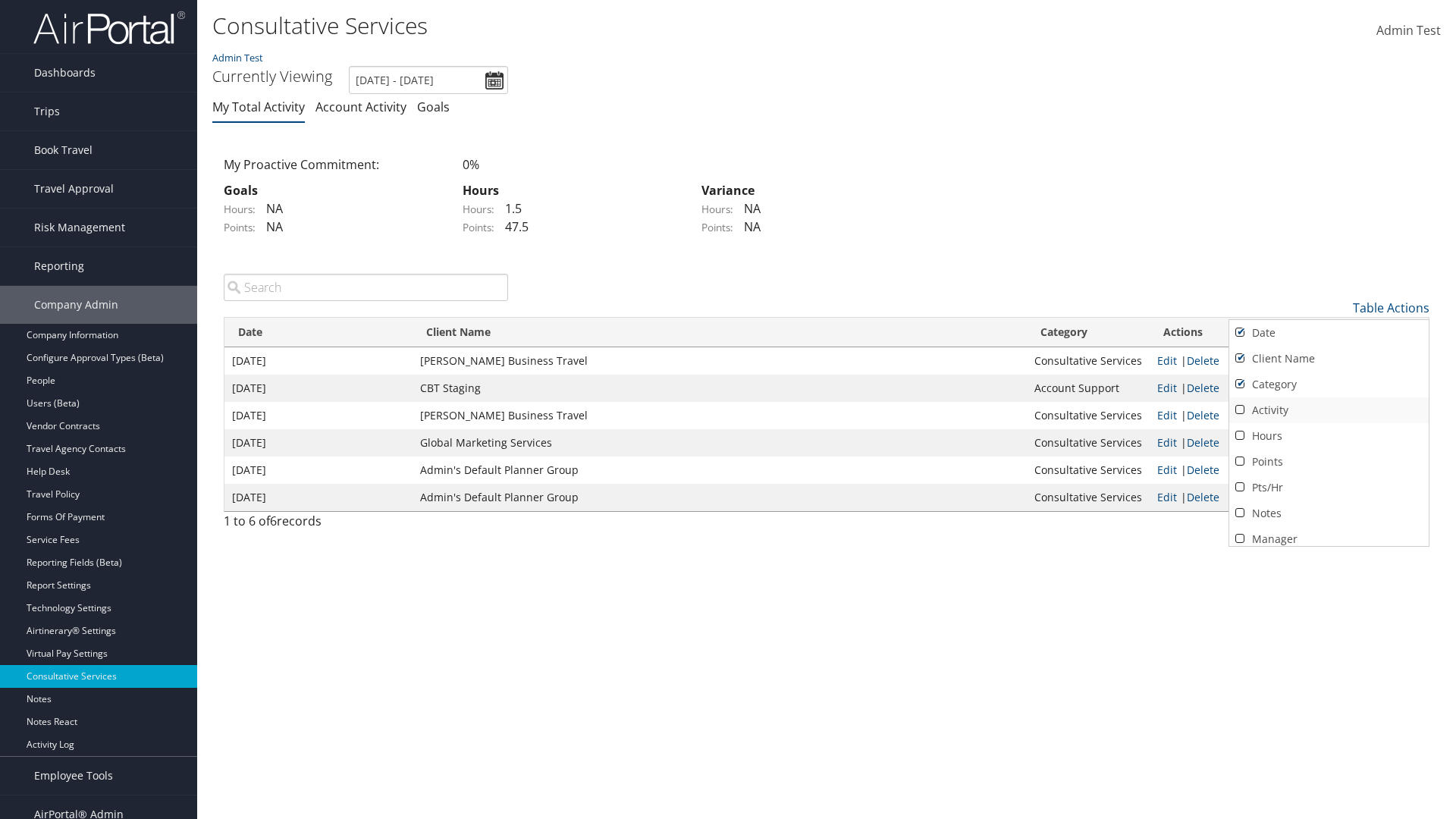
click at [1329, 410] on link "Activity" at bounding box center [1329, 410] width 199 height 25
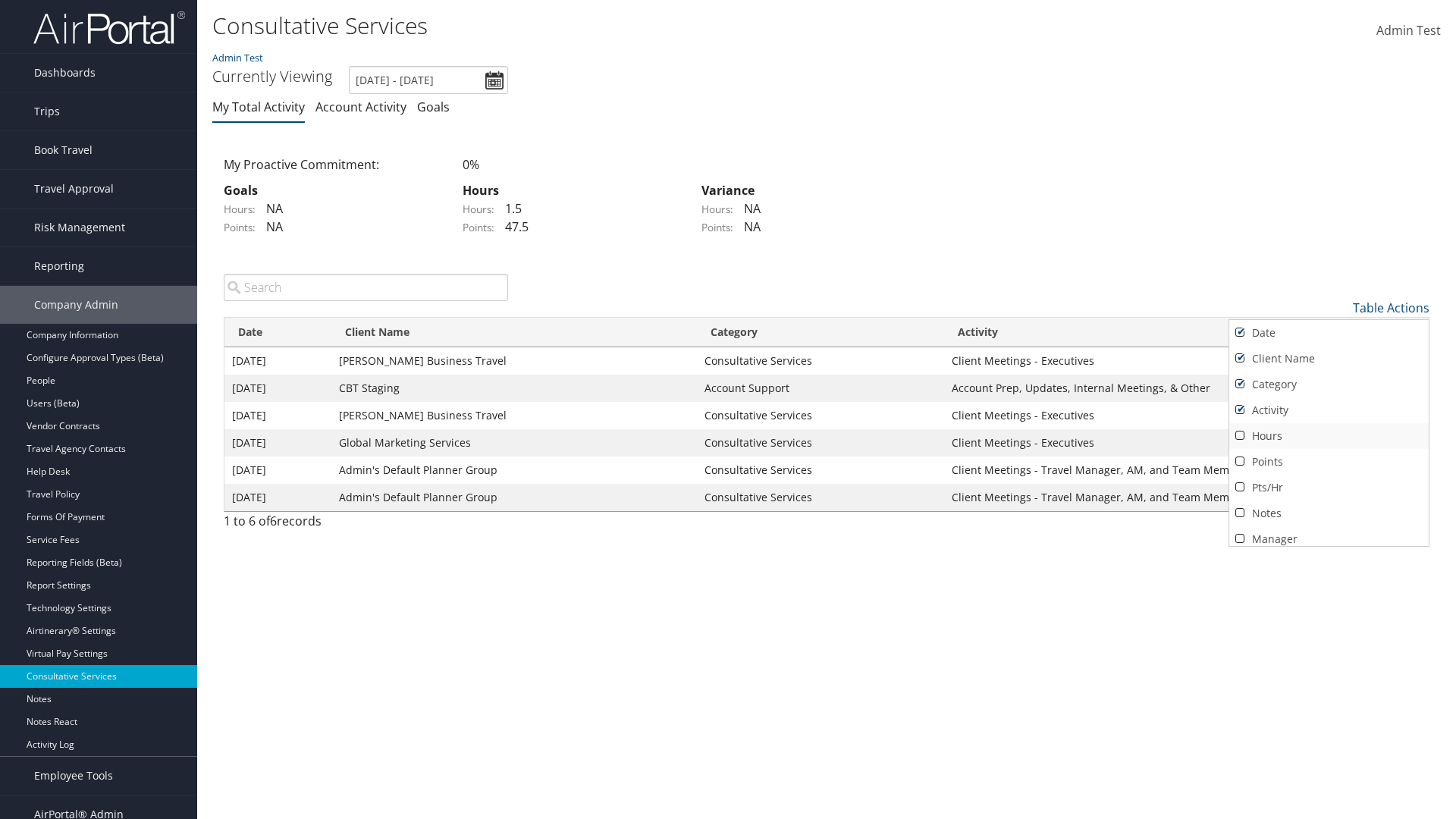
click at [1329, 435] on link "Hours" at bounding box center [1329, 436] width 199 height 25
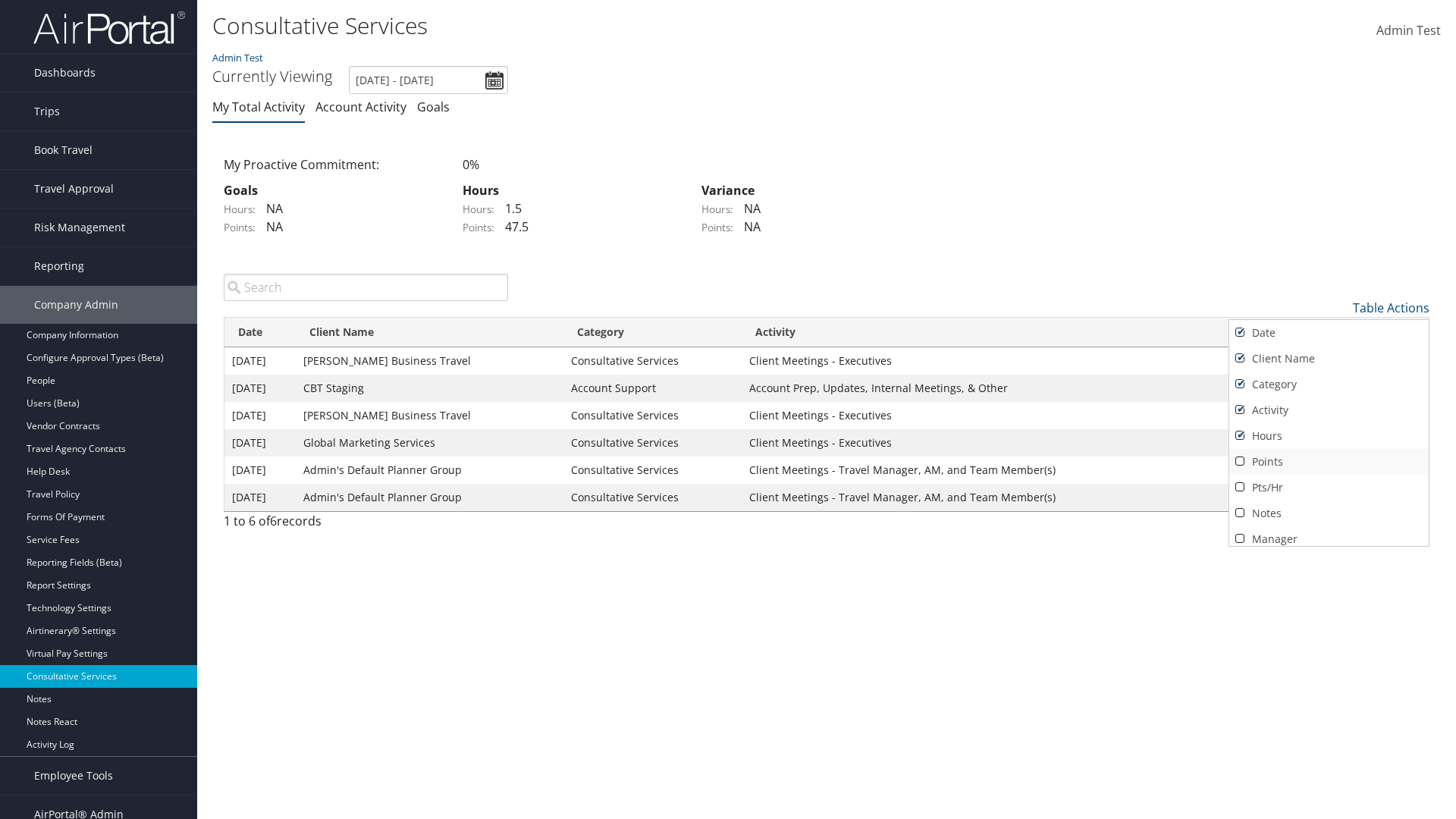
click at [1329, 461] on link "Points" at bounding box center [1329, 461] width 199 height 25
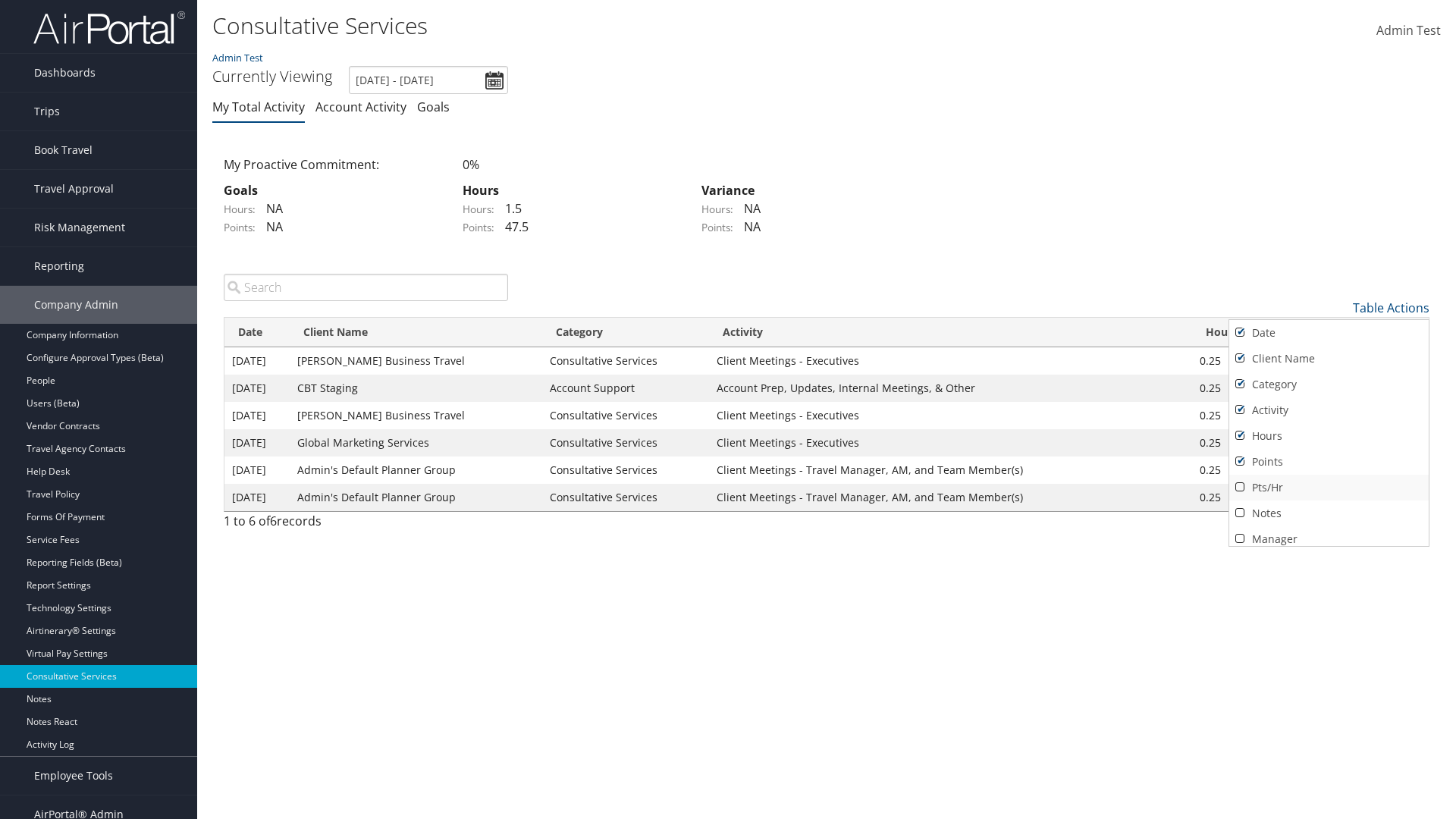
click at [1329, 486] on link "Pts/Hr" at bounding box center [1329, 486] width 199 height 25
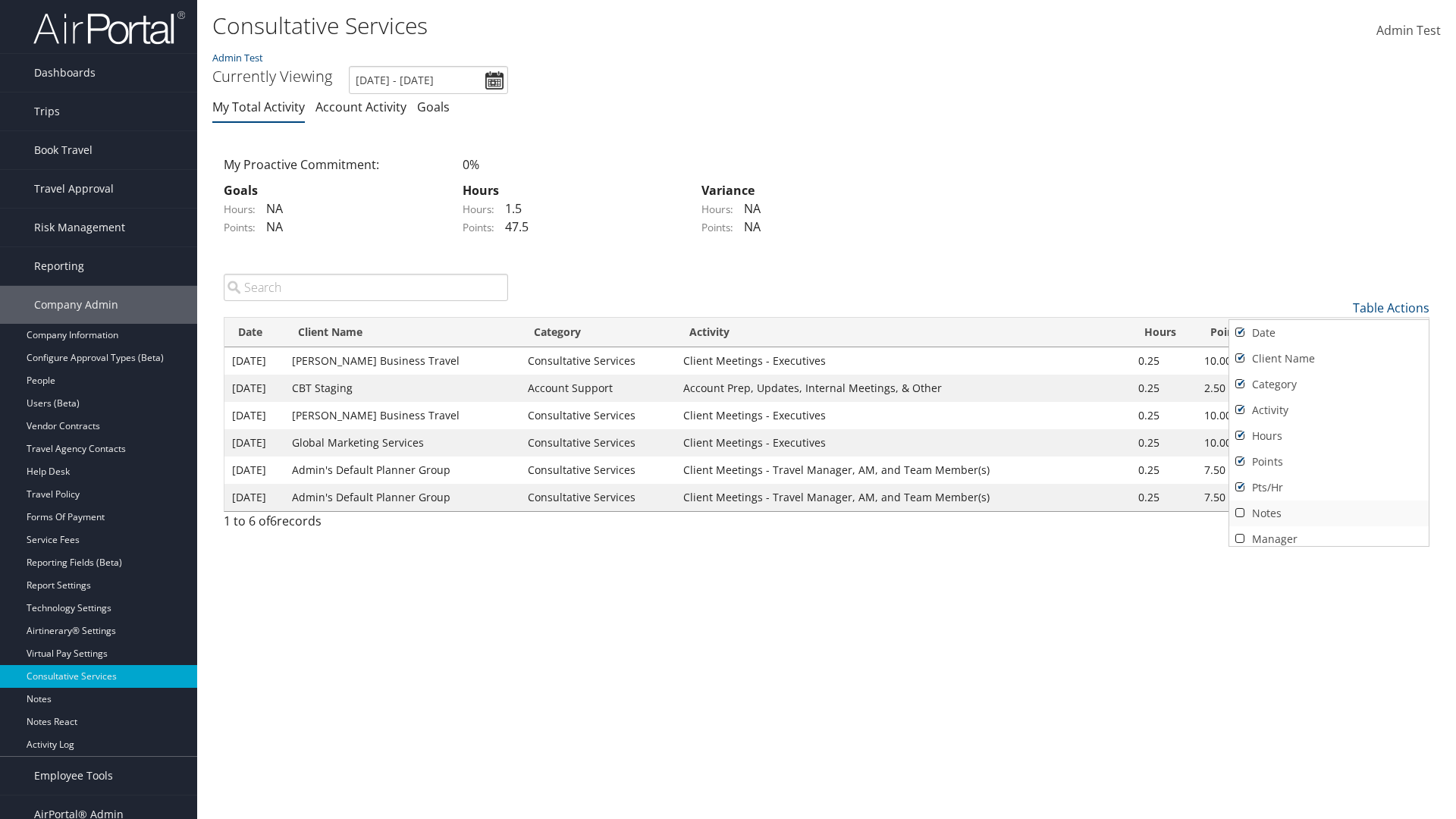
click at [1329, 513] on link "Notes" at bounding box center [1329, 513] width 199 height 25
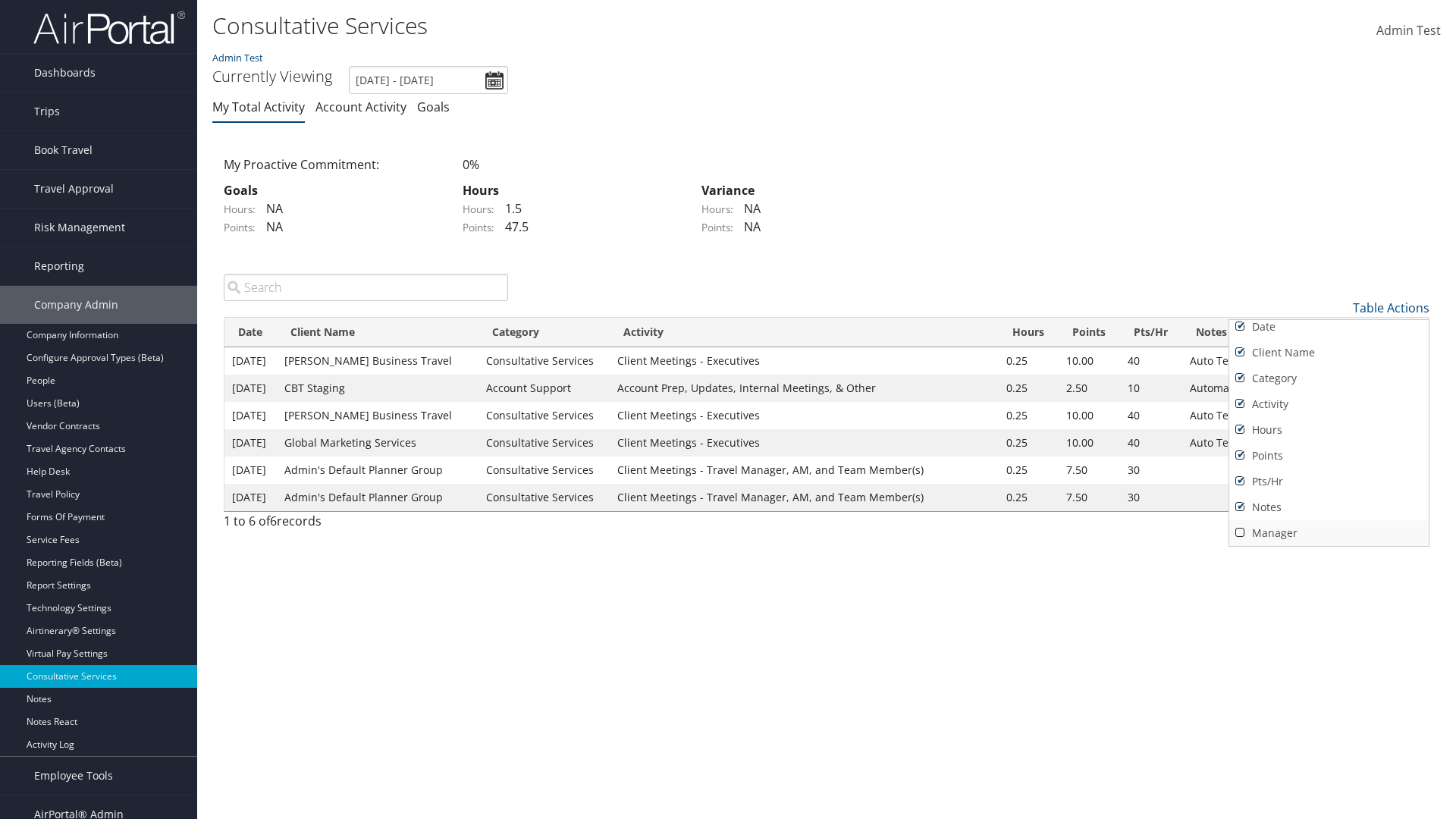
click at [1329, 532] on link "Manager" at bounding box center [1329, 532] width 199 height 25
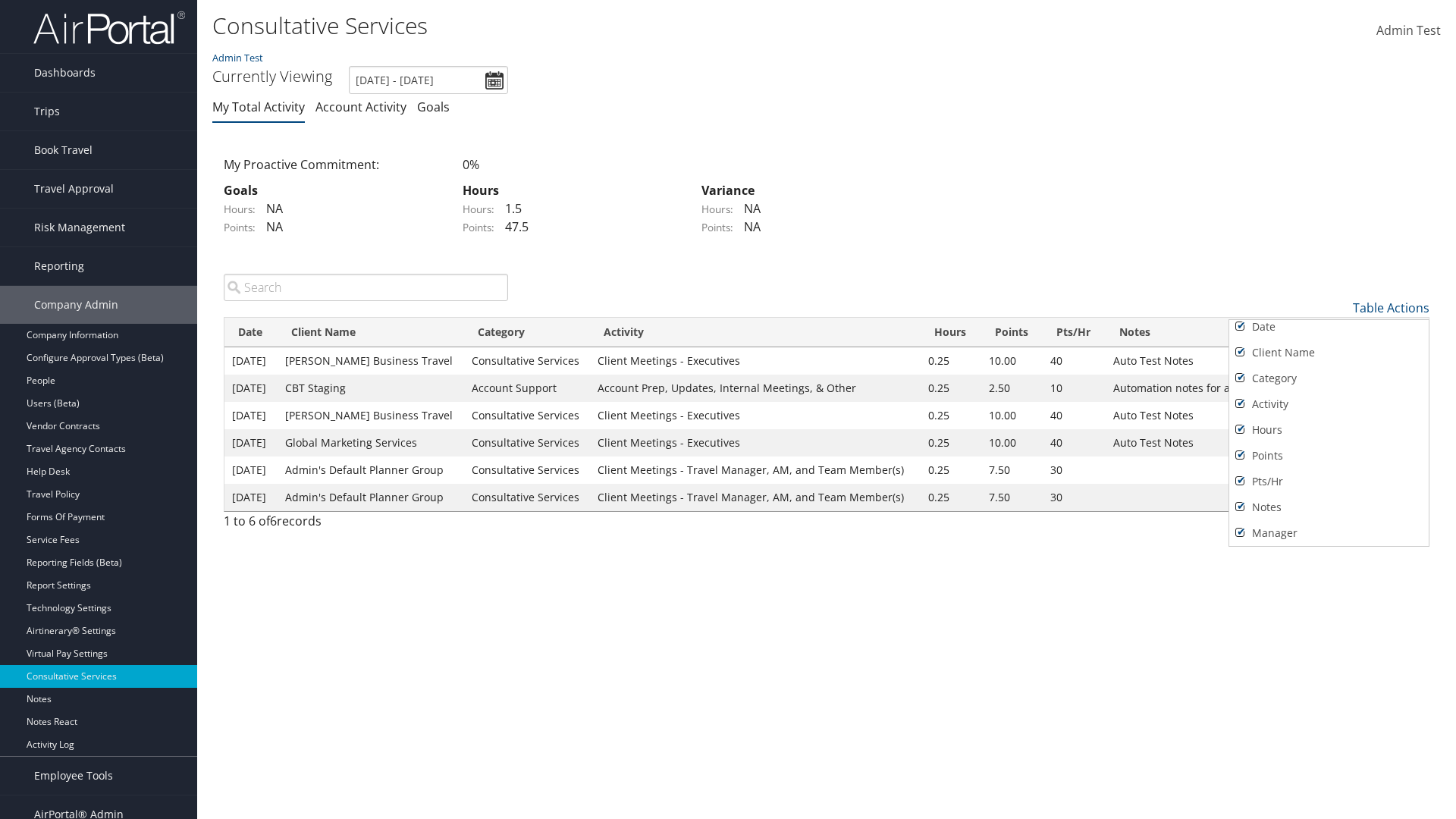
click at [728, 410] on div at bounding box center [728, 410] width 1456 height 819
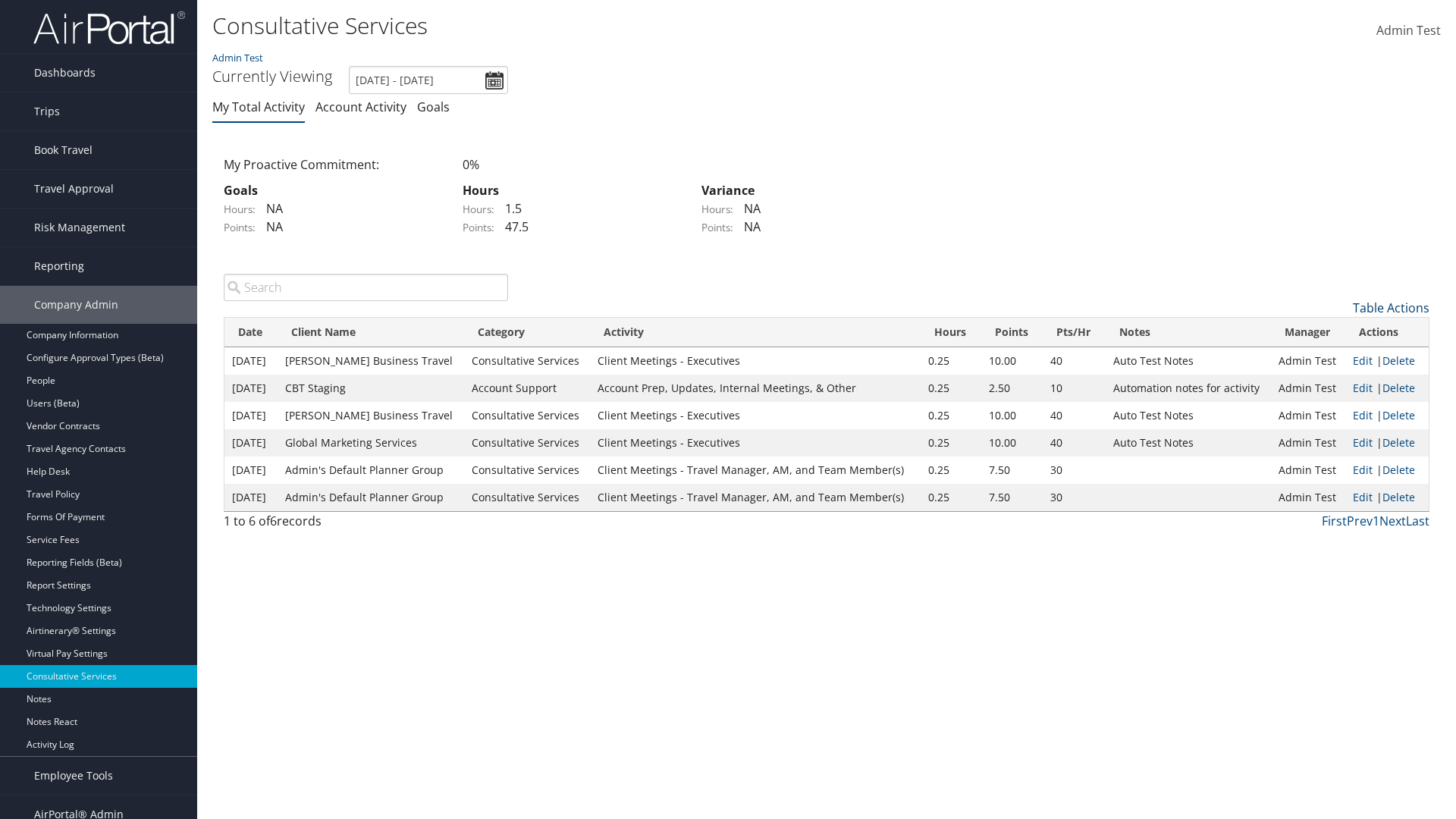
click at [1391, 307] on link "Table Actions" at bounding box center [1390, 308] width 76 height 16
click at [1329, 408] on link "Page Length" at bounding box center [1329, 408] width 199 height 25
click at [1329, 383] on link "50" at bounding box center [1329, 384] width 199 height 25
click at [1391, 307] on link "Table Actions" at bounding box center [1390, 308] width 76 height 16
click at [1329, 408] on link "Page Length" at bounding box center [1329, 408] width 199 height 25
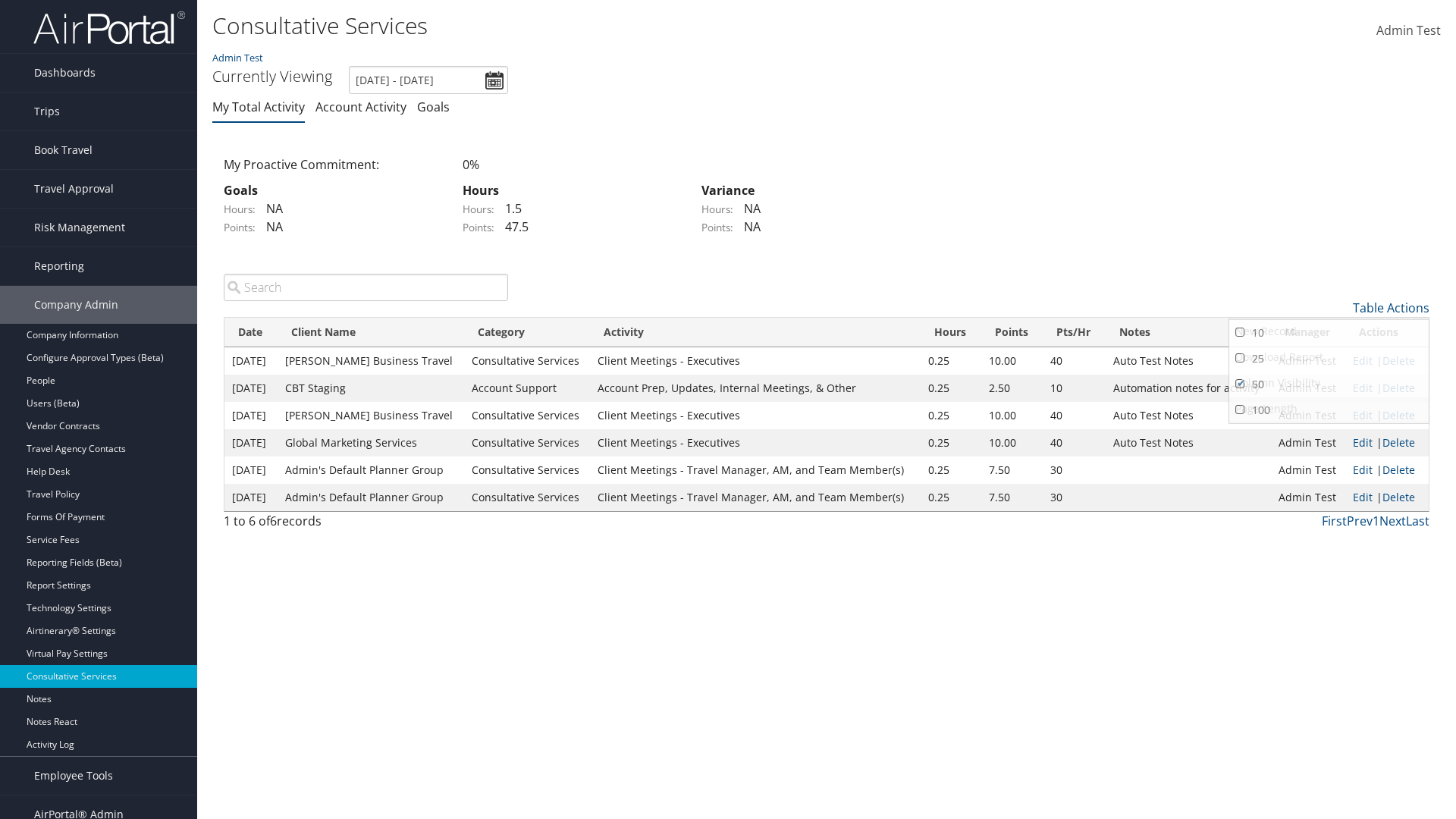
click at [1329, 410] on link "100" at bounding box center [1329, 410] width 199 height 25
click at [1391, 307] on link "Table Actions" at bounding box center [1390, 308] width 76 height 16
click at [1329, 408] on link "Page Length" at bounding box center [1329, 408] width 199 height 25
click at [1329, 332] on link "10" at bounding box center [1329, 333] width 199 height 25
click at [1391, 307] on link "Table Actions" at bounding box center [1390, 308] width 76 height 16
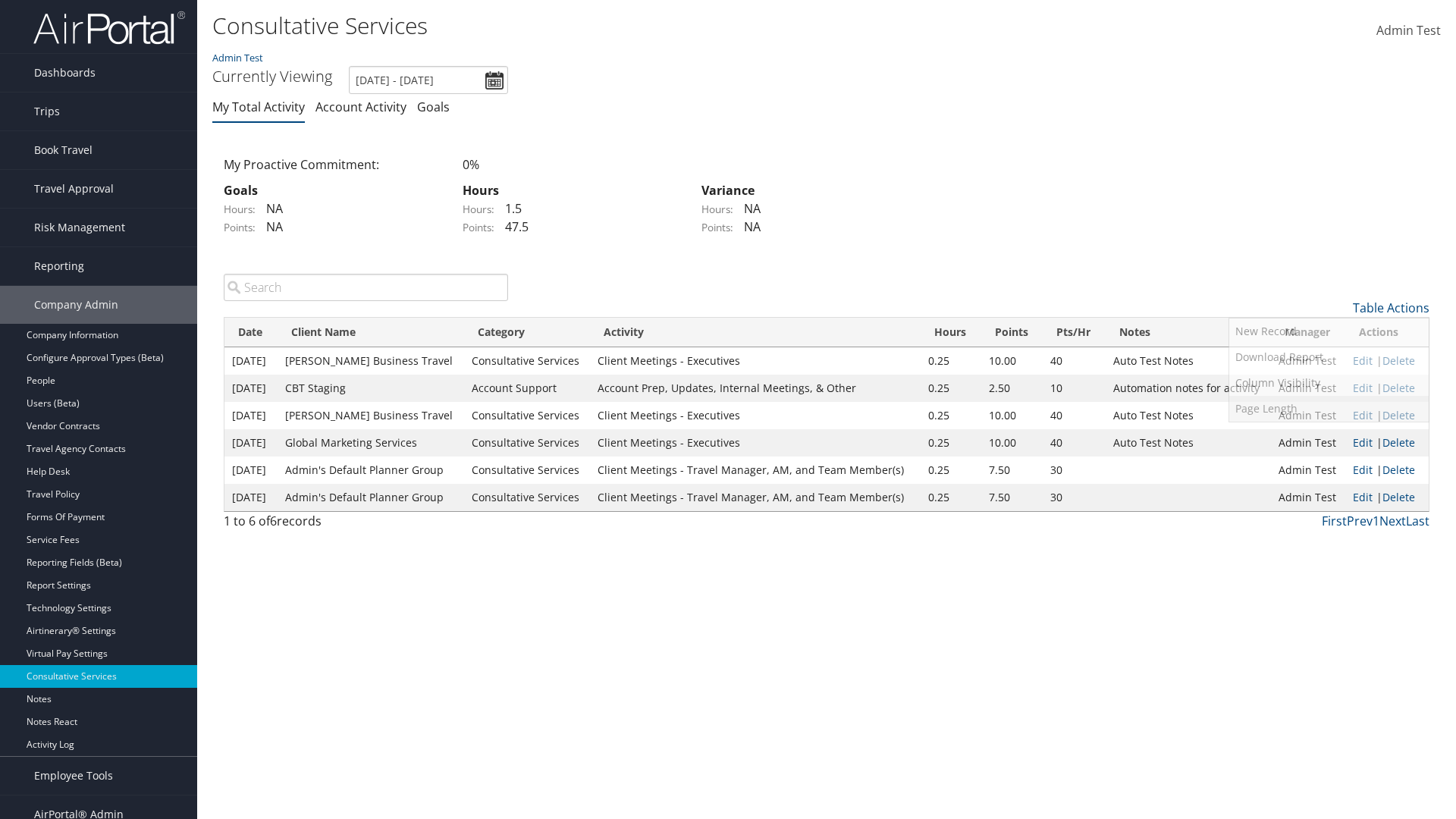
click at [1329, 408] on link "Page Length" at bounding box center [1329, 408] width 199 height 25
click at [1329, 358] on link "25" at bounding box center [1329, 358] width 199 height 25
click at [1399, 387] on link "Delete" at bounding box center [1399, 388] width 33 height 15
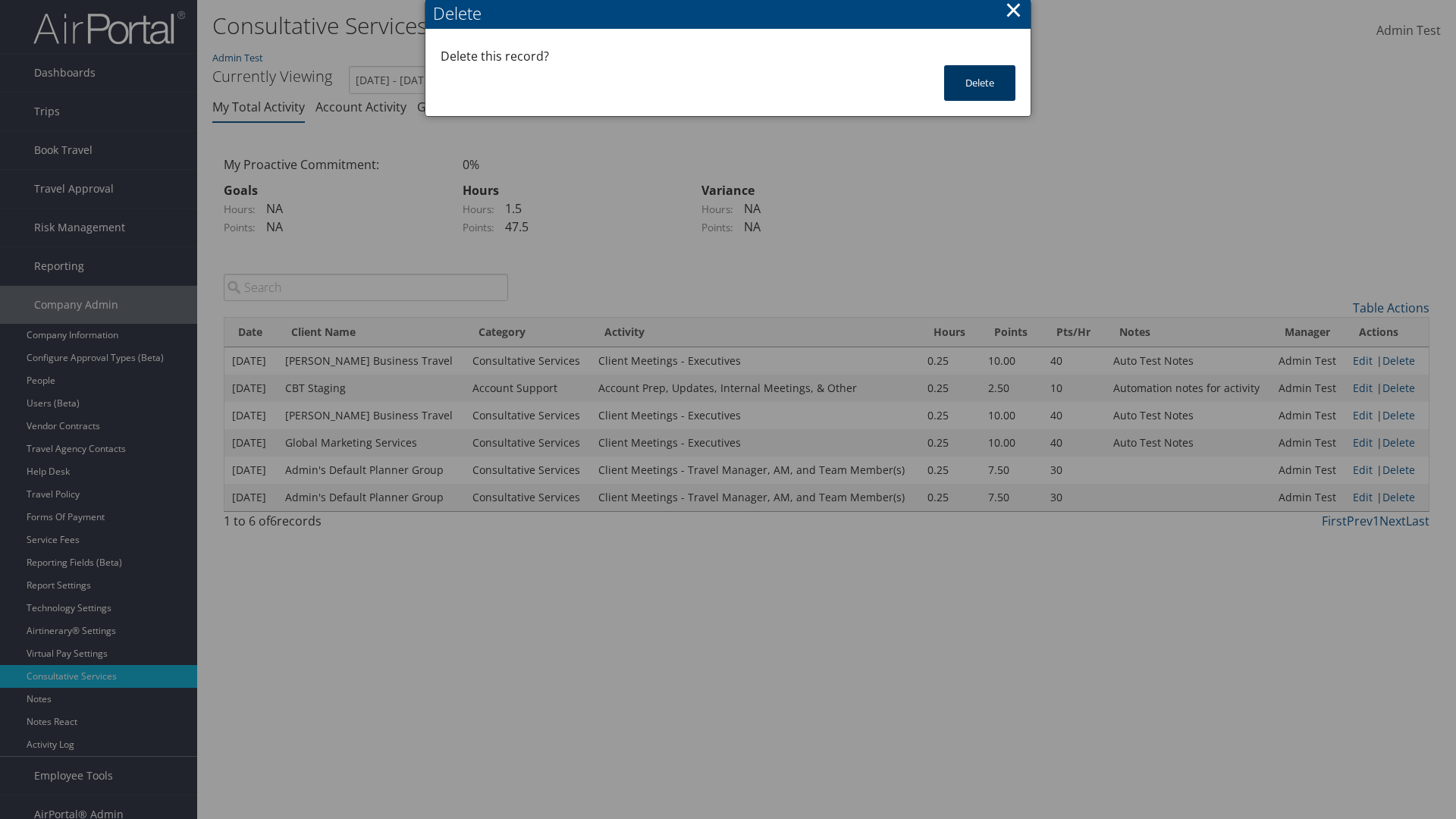
click at [980, 83] on button "Delete" at bounding box center [980, 84] width 71 height 36
